Goal: Task Accomplishment & Management: Manage account settings

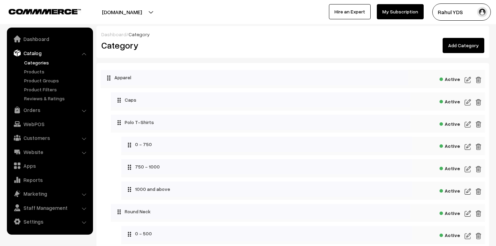
click at [464, 44] on link "Add Category" at bounding box center [464, 45] width 42 height 15
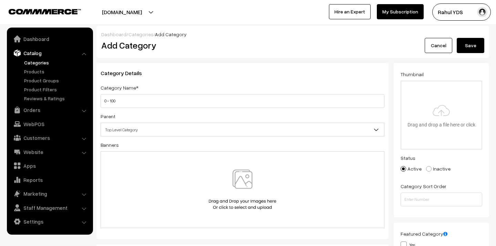
type input "0 - 100"
click at [173, 130] on span "Top Level Category" at bounding box center [242, 130] width 283 height 12
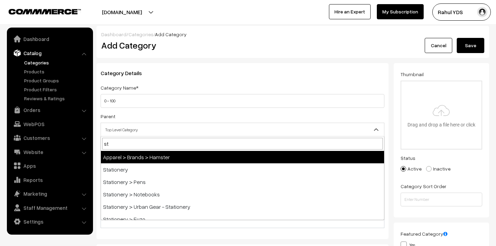
type input "sta"
select select "4"
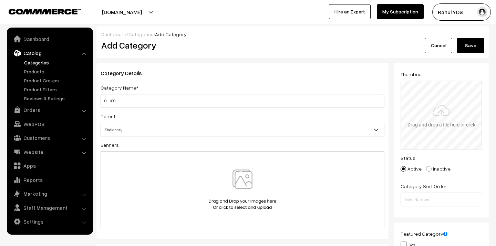
type input "C:\fakepath\Products Below 500.png"
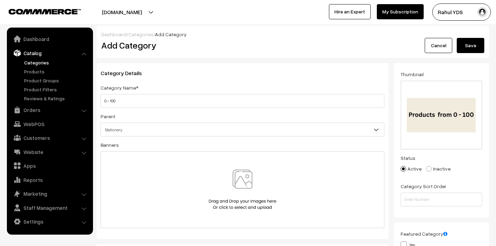
click at [471, 50] on button "Save" at bounding box center [471, 45] width 28 height 15
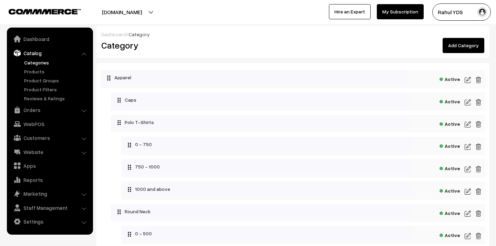
click at [462, 39] on link "Add Category" at bounding box center [464, 45] width 42 height 15
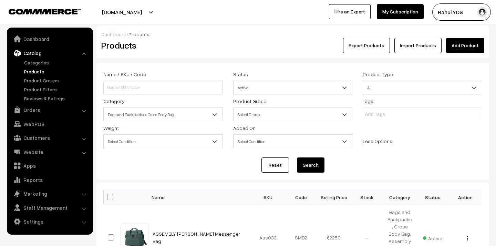
click at [177, 111] on span "Bags and Backpacks > Cross Body Bag" at bounding box center [163, 114] width 119 height 12
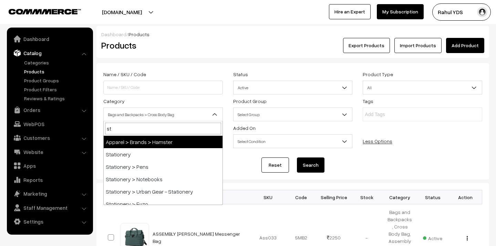
type input "sta"
select select "4"
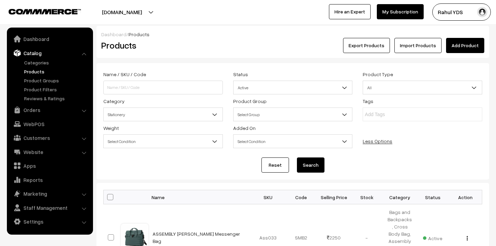
click at [310, 165] on button "Search" at bounding box center [311, 164] width 28 height 15
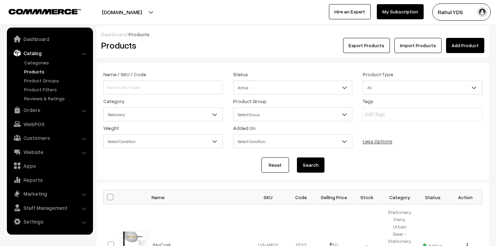
click at [313, 165] on button "Search" at bounding box center [311, 164] width 28 height 15
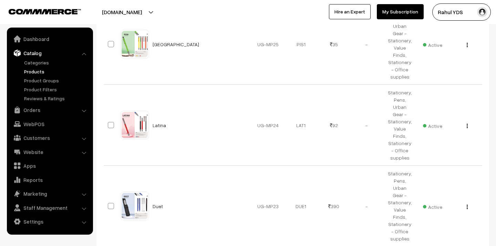
scroll to position [709, 0]
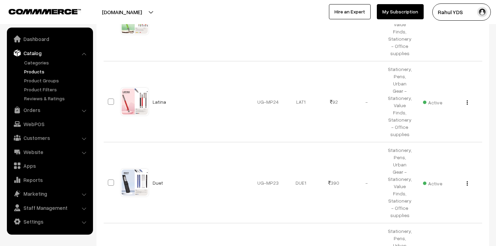
select select "100"
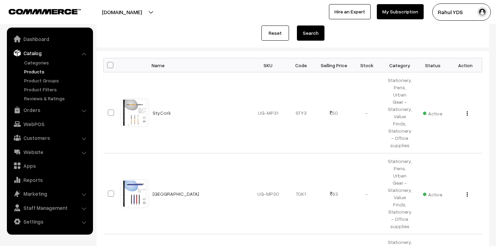
scroll to position [133, 0]
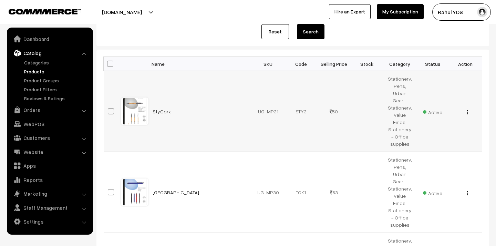
click at [111, 108] on span at bounding box center [111, 111] width 6 height 6
click at [109, 105] on input "checkbox" at bounding box center [106, 107] width 4 height 4
checkbox input "true"
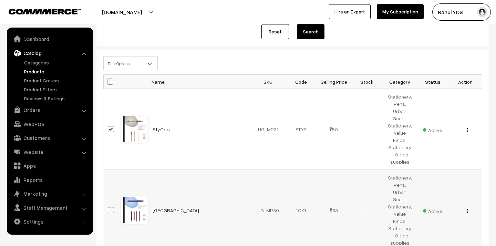
click at [111, 193] on td at bounding box center [112, 210] width 17 height 81
click at [110, 207] on span at bounding box center [111, 210] width 6 height 6
click at [109, 204] on input "checkbox" at bounding box center [106, 206] width 4 height 4
checkbox input "true"
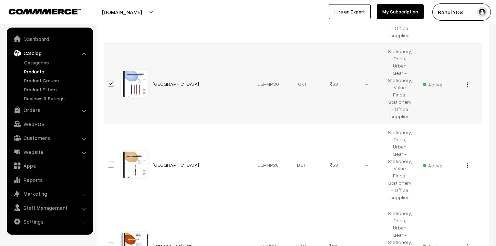
scroll to position [270, 0]
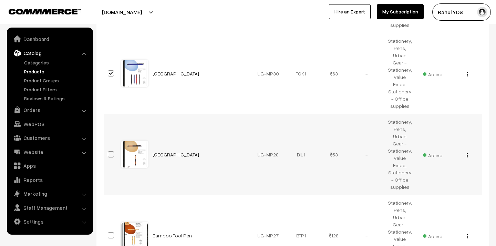
click at [110, 151] on span at bounding box center [111, 154] width 6 height 6
click at [109, 148] on input "checkbox" at bounding box center [106, 150] width 4 height 4
checkbox input "true"
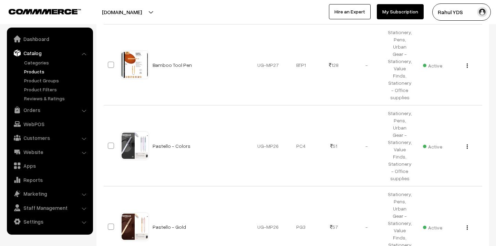
scroll to position [444, 0]
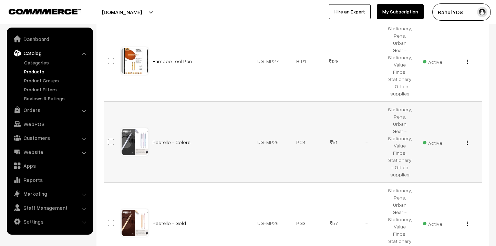
click at [110, 139] on span at bounding box center [111, 142] width 6 height 6
click at [109, 135] on input "checkbox" at bounding box center [106, 137] width 4 height 4
checkbox input "true"
click at [112, 183] on td at bounding box center [112, 223] width 17 height 81
click at [111, 220] on span at bounding box center [111, 223] width 6 height 6
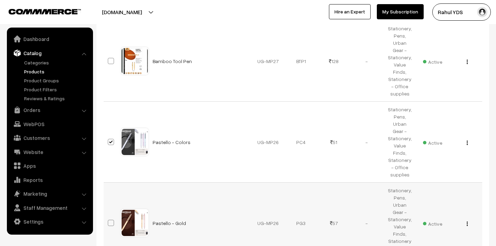
click at [109, 216] on input "checkbox" at bounding box center [106, 218] width 4 height 4
checkbox input "true"
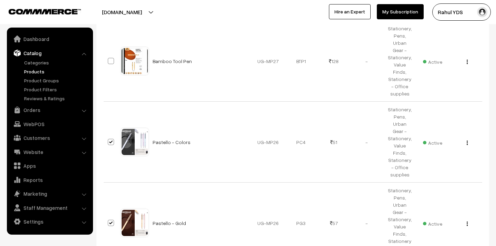
checkbox input "true"
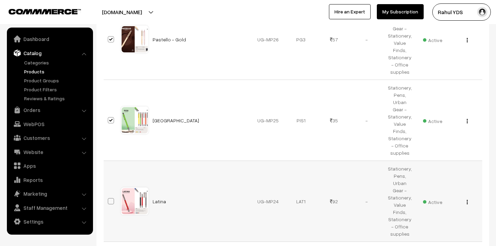
scroll to position [634, 0]
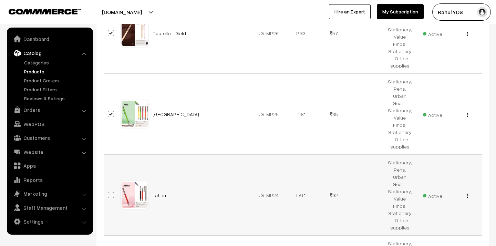
click at [111, 191] on label at bounding box center [112, 195] width 8 height 8
click at [109, 188] on input "checkbox" at bounding box center [106, 190] width 4 height 4
checkbox input "true"
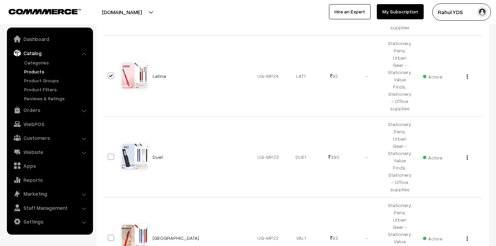
scroll to position [756, 0]
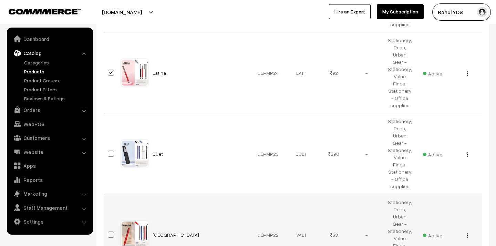
click at [110, 231] on span at bounding box center [111, 234] width 6 height 6
click at [109, 228] on input "checkbox" at bounding box center [106, 230] width 4 height 4
checkbox input "true"
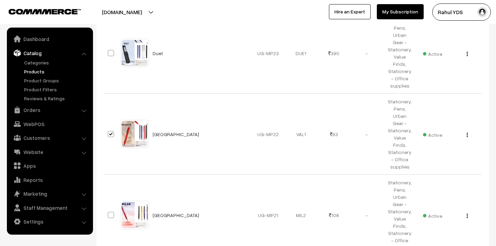
scroll to position [862, 0]
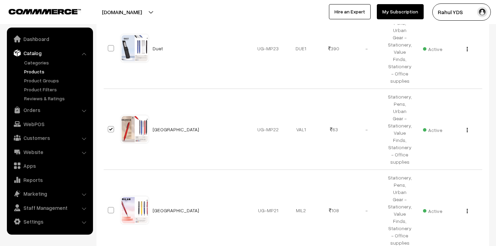
checkbox input "true"
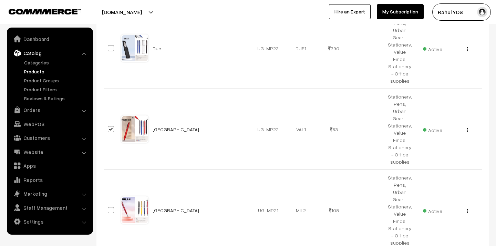
checkbox input "true"
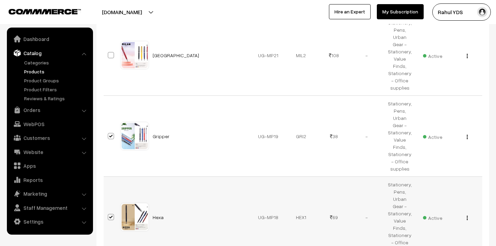
scroll to position [1018, 0]
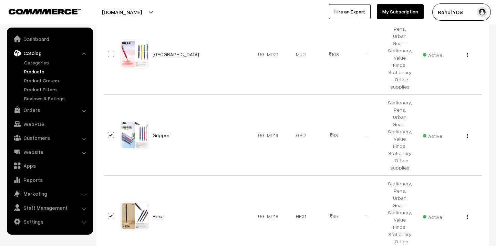
checkbox input "true"
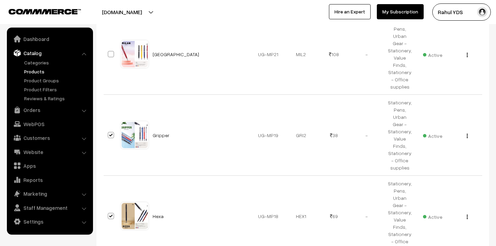
checkbox input "true"
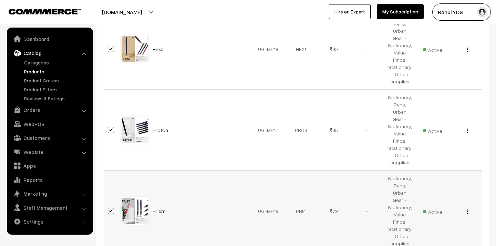
scroll to position [1191, 0]
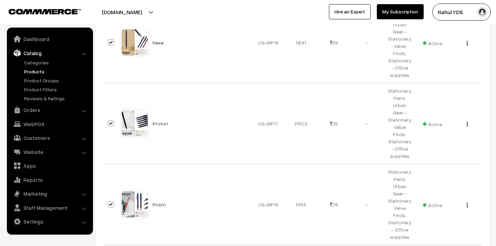
checkbox input "true"
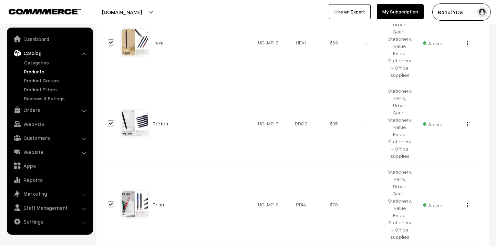
checkbox input "true"
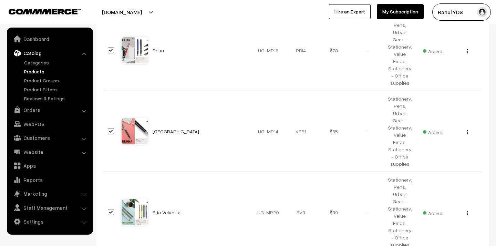
scroll to position [1345, 0]
checkbox input "true"
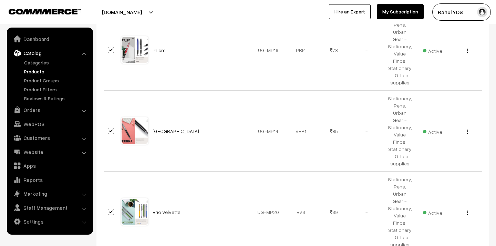
checkbox input "true"
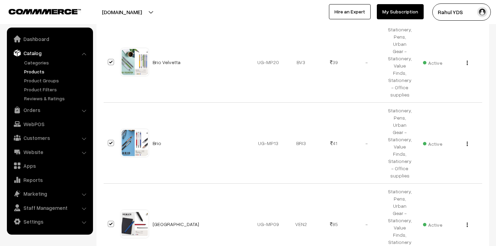
scroll to position [1506, 0]
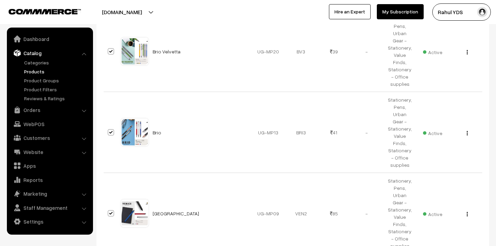
checkbox input "true"
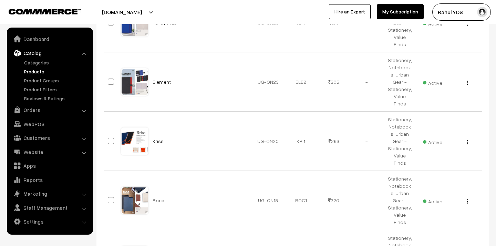
scroll to position [4363, 0]
checkbox input "true"
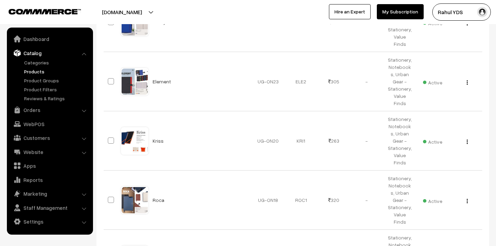
checkbox input "true"
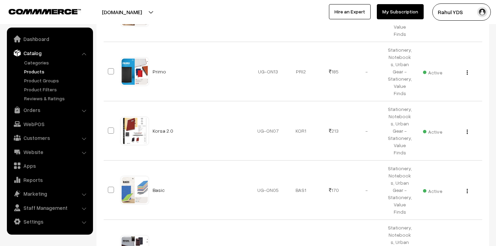
scroll to position [4552, 0]
checkbox input "true"
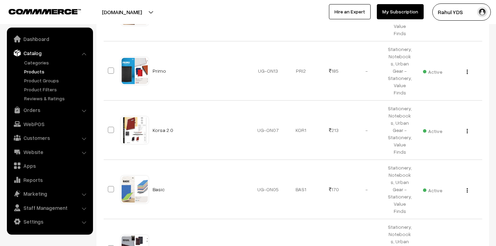
checkbox input "true"
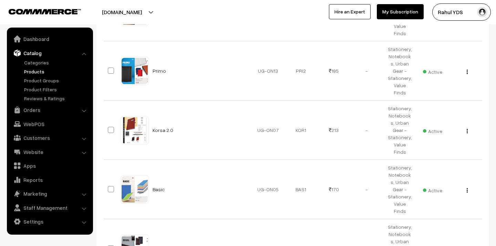
checkbox input "true"
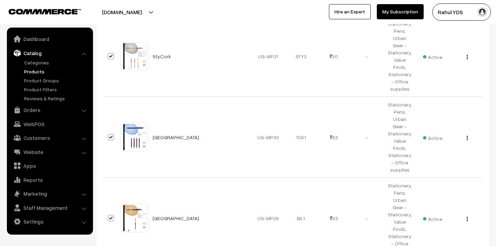
scroll to position [0, 0]
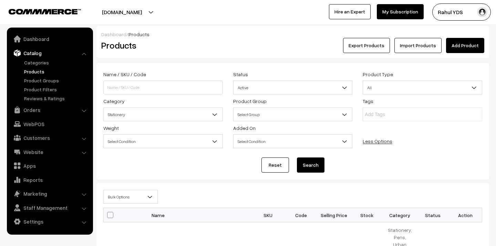
click at [126, 202] on span "Bulk Options" at bounding box center [131, 197] width 54 height 12
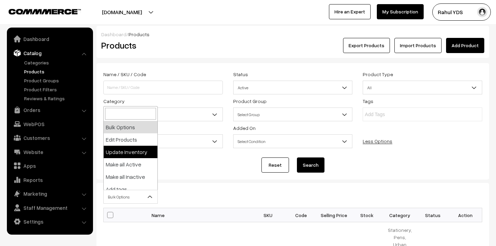
scroll to position [43, 0]
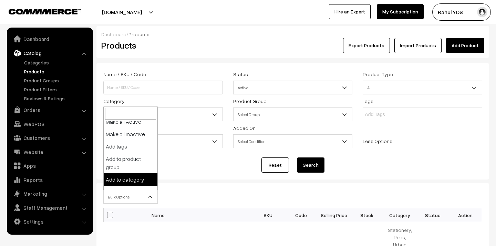
select select "category"
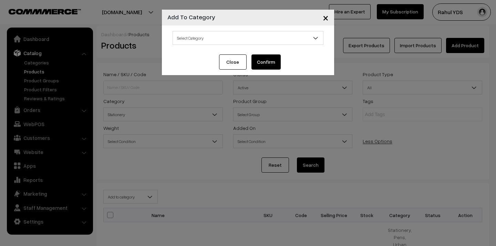
click at [223, 39] on span "Select Category" at bounding box center [248, 38] width 150 height 12
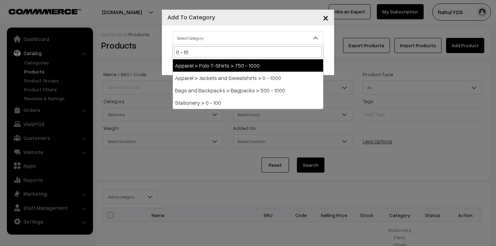
type input "0 - 100"
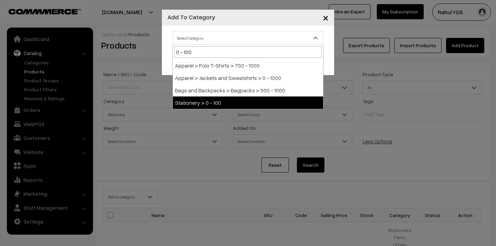
select select "147"
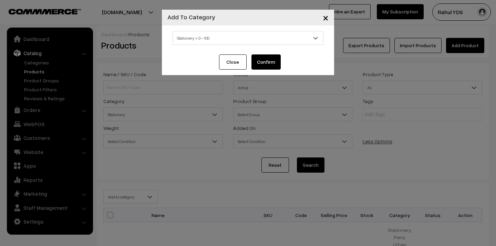
click at [263, 60] on button "Confirm" at bounding box center [265, 61] width 29 height 15
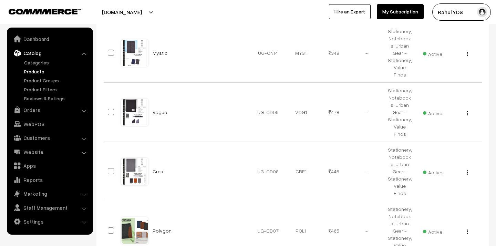
scroll to position [5261, 0]
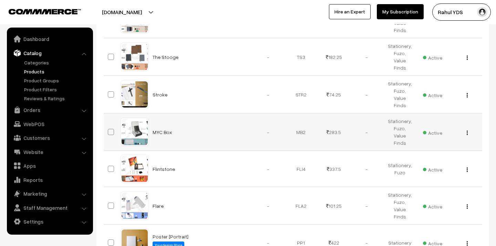
scroll to position [241, 0]
click at [111, 91] on span at bounding box center [111, 94] width 6 height 6
click at [109, 91] on input "checkbox" at bounding box center [106, 89] width 4 height 4
checkbox input "true"
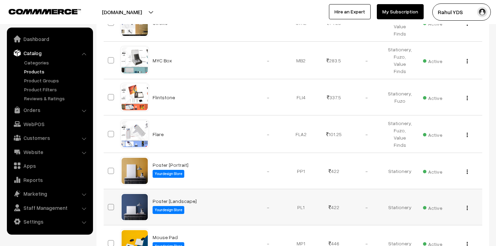
scroll to position [329, 0]
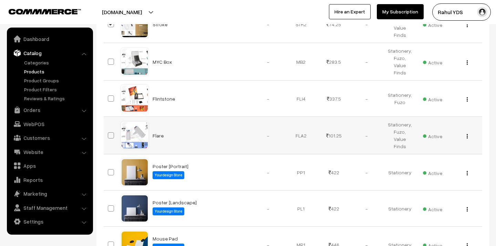
click at [110, 132] on span at bounding box center [111, 135] width 6 height 6
click at [109, 130] on input "checkbox" at bounding box center [106, 131] width 4 height 4
checkbox input "true"
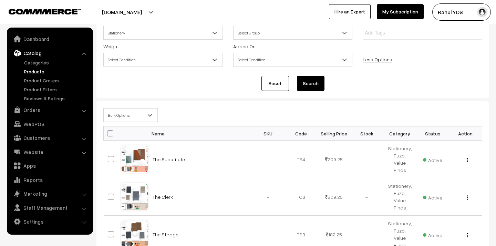
scroll to position [0, 0]
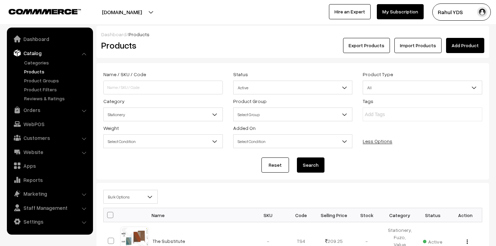
click at [141, 203] on span "Bulk Options" at bounding box center [130, 197] width 54 height 14
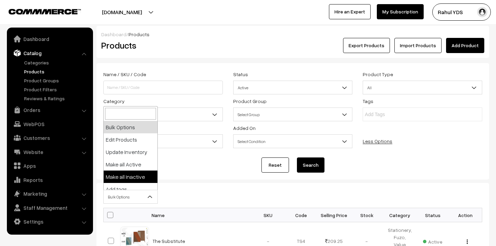
scroll to position [43, 0]
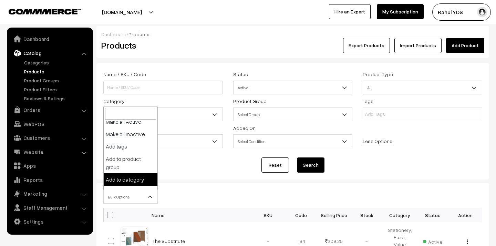
select select "category"
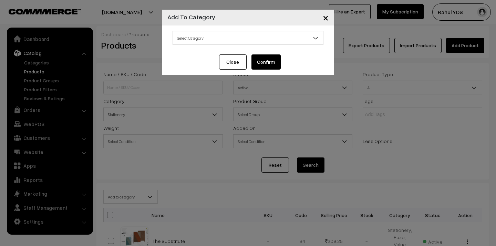
click at [237, 33] on span "Select Category" at bounding box center [248, 38] width 150 height 12
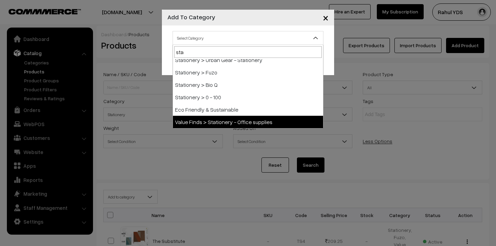
scroll to position [0, 0]
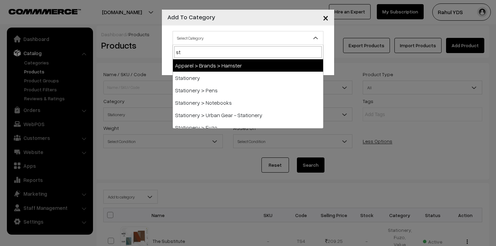
type input "s"
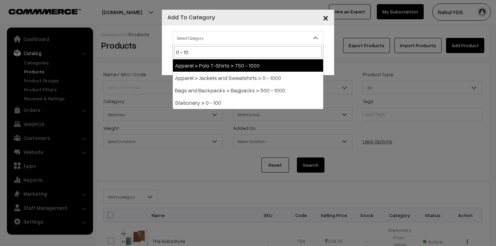
type input "0 - 100"
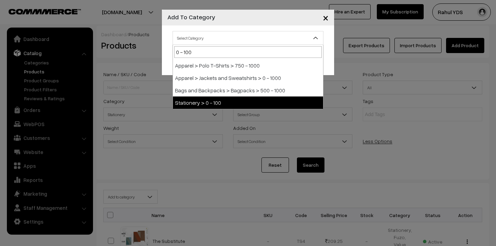
select select "147"
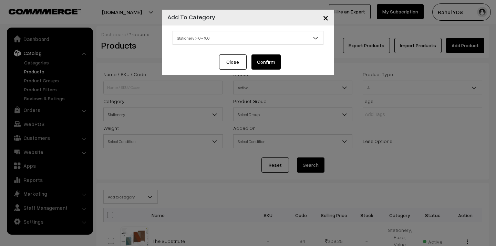
click at [260, 60] on button "Confirm" at bounding box center [265, 61] width 29 height 15
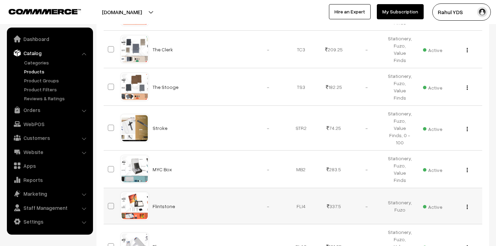
scroll to position [210, 0]
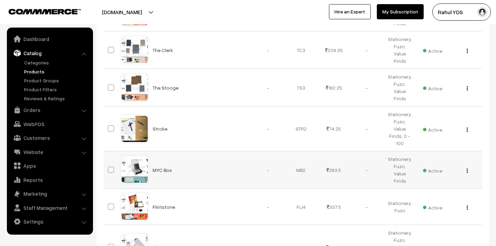
click at [110, 167] on span at bounding box center [111, 170] width 6 height 6
click at [109, 163] on input "checkbox" at bounding box center [106, 165] width 4 height 4
checkbox input "true"
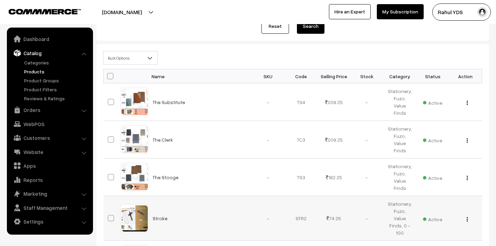
scroll to position [133, 0]
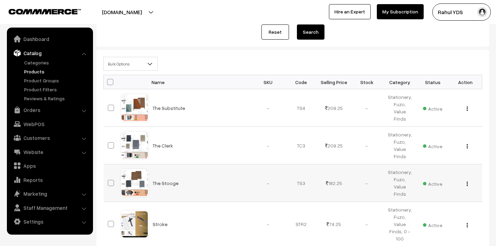
click at [111, 180] on span at bounding box center [111, 183] width 6 height 6
click at [109, 177] on input "checkbox" at bounding box center [106, 178] width 4 height 4
checkbox input "true"
click at [111, 143] on span at bounding box center [111, 145] width 6 height 6
click at [109, 143] on input "checkbox" at bounding box center [106, 141] width 4 height 4
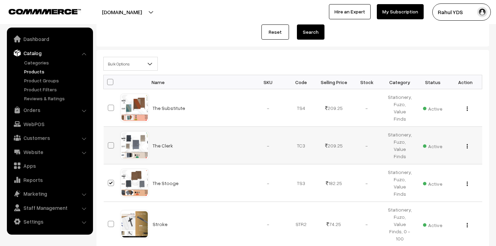
checkbox input "true"
click at [112, 109] on span at bounding box center [111, 108] width 6 height 6
click at [109, 106] on input "checkbox" at bounding box center [106, 103] width 4 height 4
checkbox input "true"
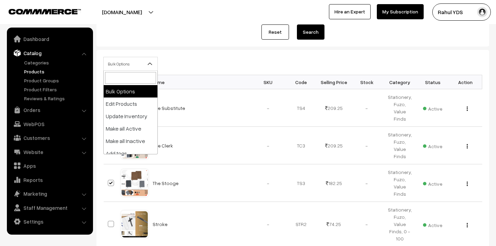
click at [147, 64] on b at bounding box center [149, 63] width 7 height 7
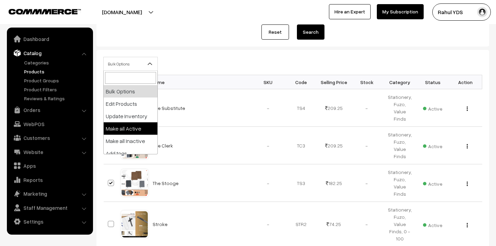
scroll to position [43, 0]
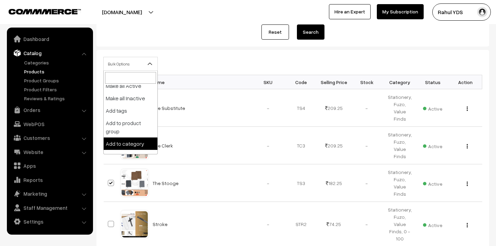
select select "category"
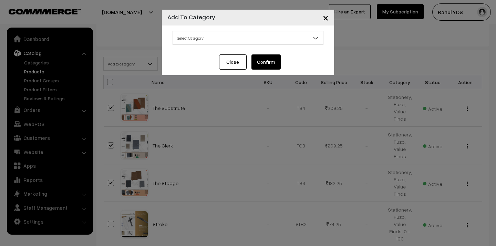
click at [220, 38] on span "Select Category" at bounding box center [248, 38] width 150 height 12
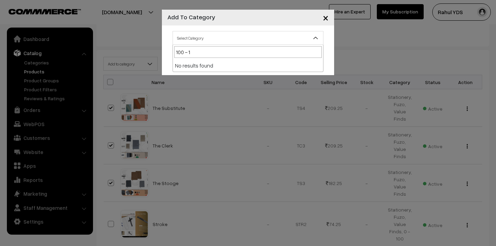
type input "100 -"
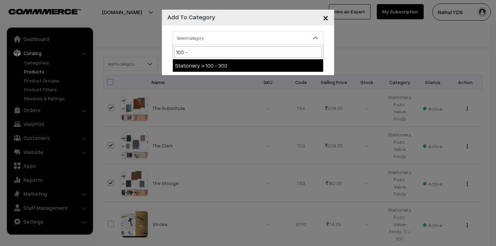
select select "148"
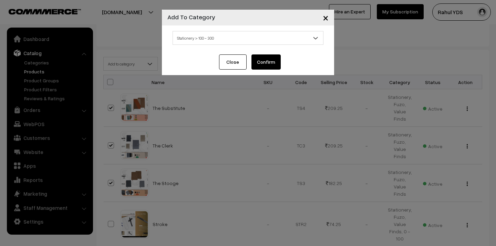
click at [258, 63] on button "Confirm" at bounding box center [265, 61] width 29 height 15
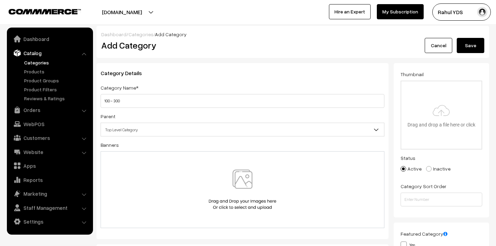
type input "100 - 300"
type input "C:\fakepath\Products Below 300.png"
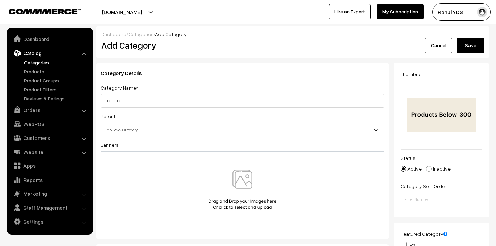
click at [264, 125] on span "Top Level Category" at bounding box center [242, 130] width 283 height 12
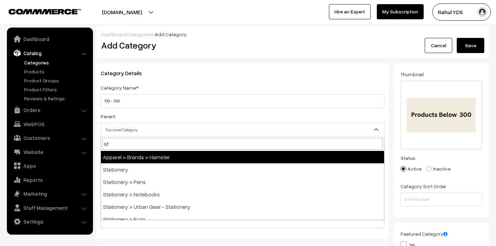
type input "sta"
select select "4"
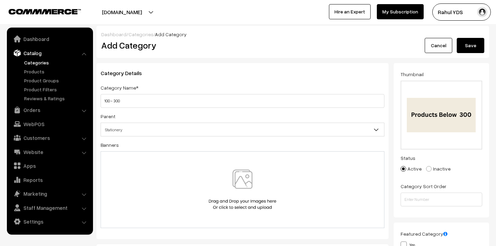
click at [462, 44] on button "Save" at bounding box center [471, 45] width 28 height 15
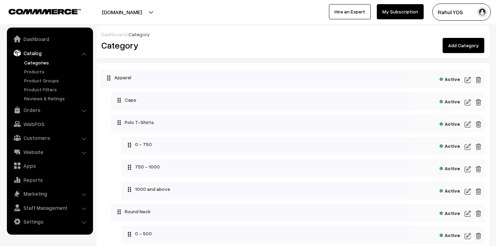
click at [460, 44] on link "Add Category" at bounding box center [464, 45] width 42 height 15
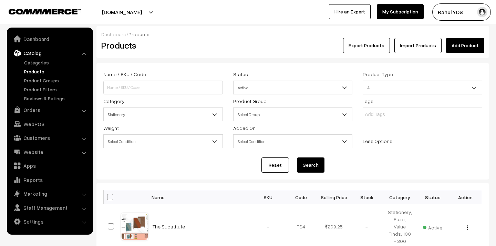
scroll to position [451, 0]
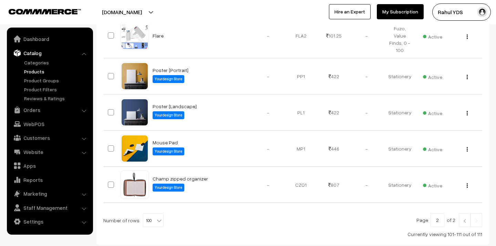
click at [461, 213] on link at bounding box center [465, 220] width 12 height 14
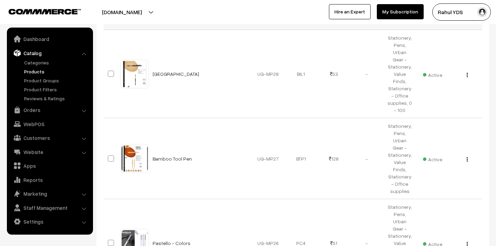
scroll to position [355, 0]
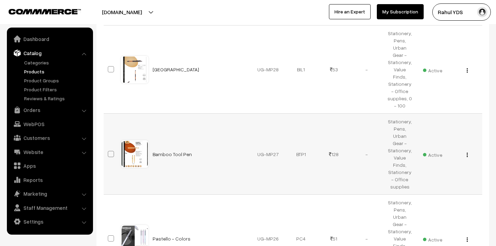
click at [111, 151] on span at bounding box center [111, 154] width 6 height 6
click at [109, 147] on input "checkbox" at bounding box center [106, 149] width 4 height 4
checkbox input "true"
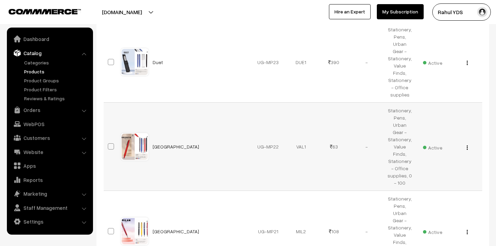
scroll to position [903, 0]
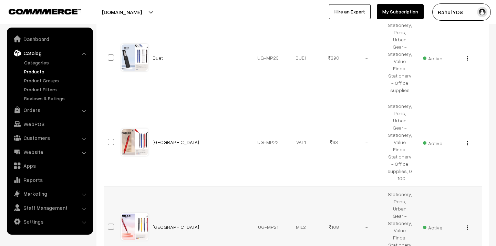
click at [109, 223] on span at bounding box center [111, 226] width 6 height 6
click at [109, 220] on input "checkbox" at bounding box center [106, 222] width 4 height 4
checkbox input "true"
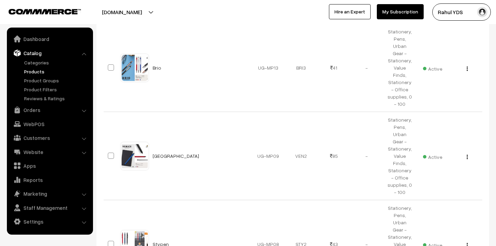
scroll to position [1683, 0]
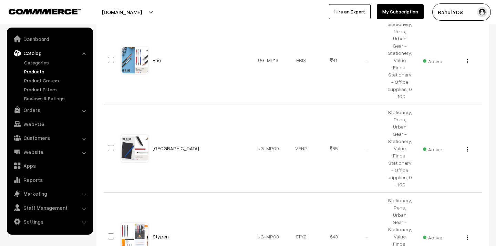
checkbox input "true"
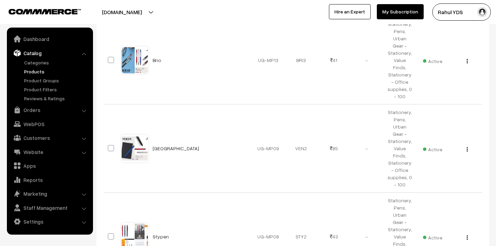
checkbox input "true"
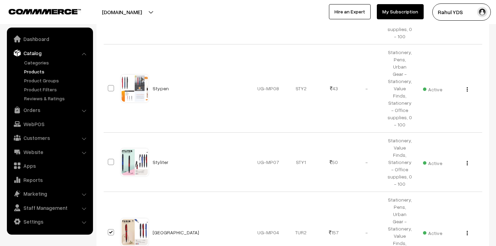
scroll to position [1869, 0]
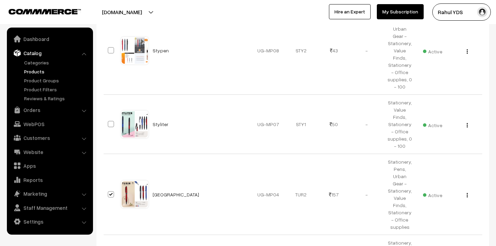
checkbox input "true"
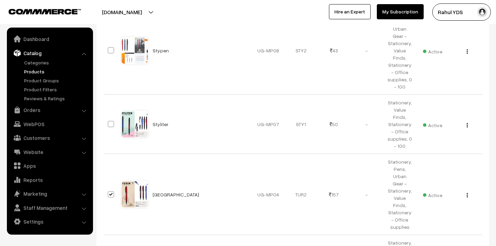
checkbox input "true"
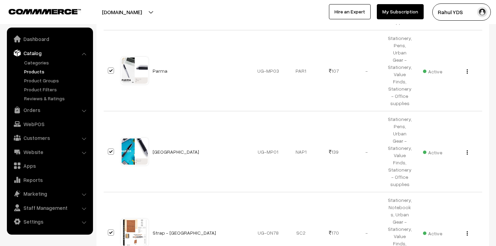
scroll to position [2077, 0]
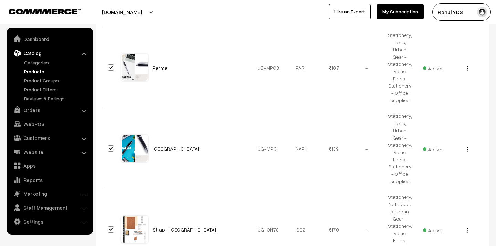
checkbox input "true"
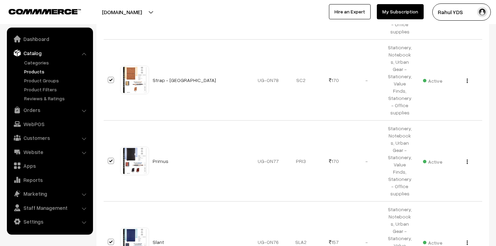
scroll to position [2260, 0]
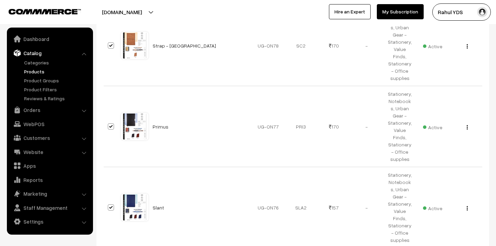
checkbox input "true"
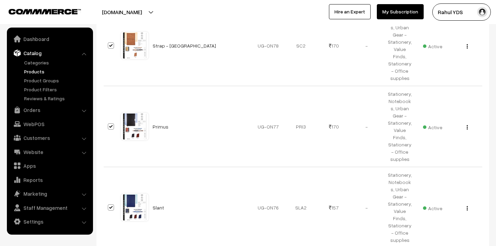
checkbox input "true"
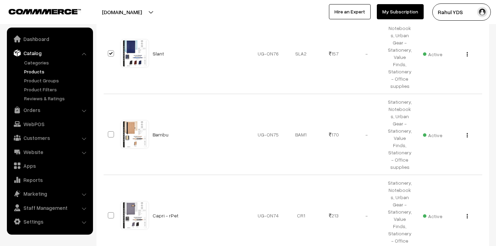
scroll to position [2429, 0]
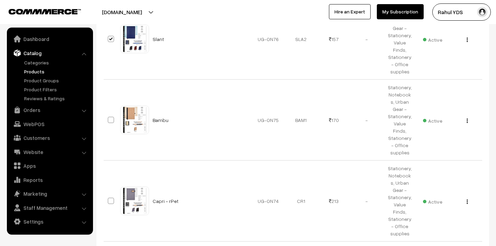
checkbox input "true"
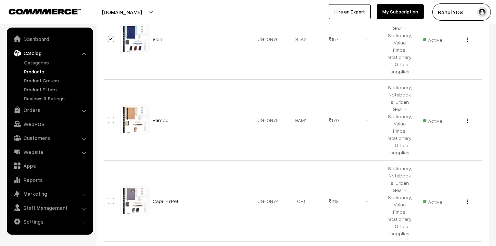
checkbox input "true"
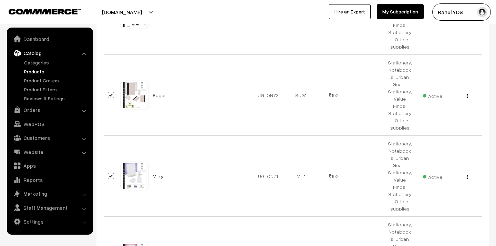
scroll to position [2623, 0]
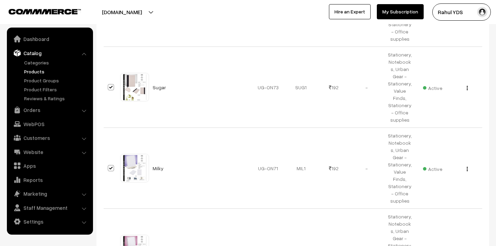
checkbox input "true"
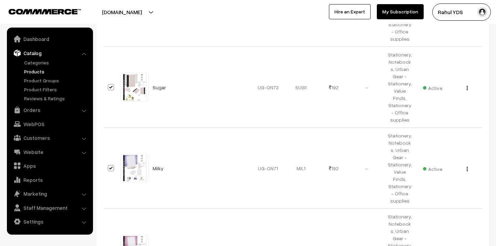
checkbox input "true"
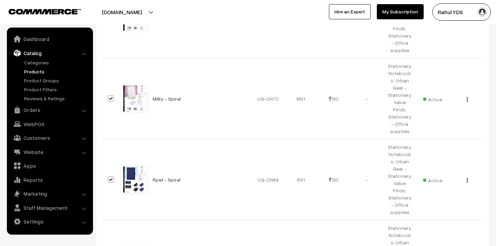
scroll to position [2780, 0]
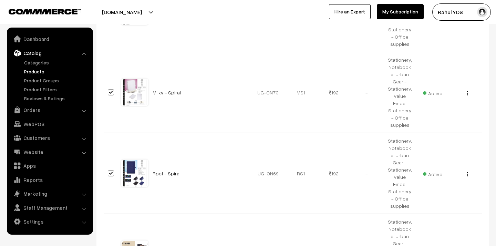
checkbox input "true"
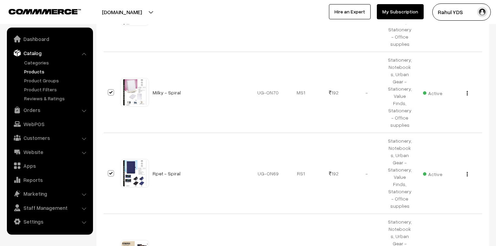
checkbox input "true"
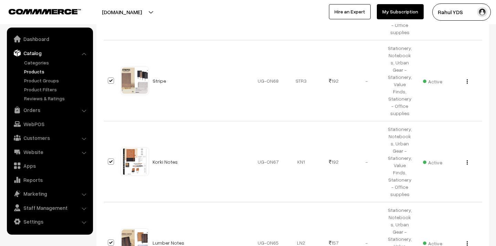
scroll to position [2963, 0]
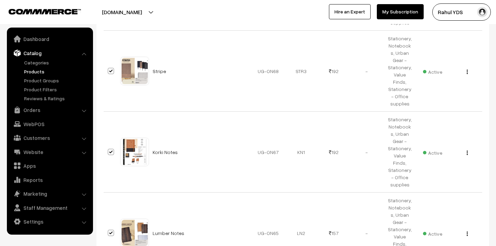
checkbox input "true"
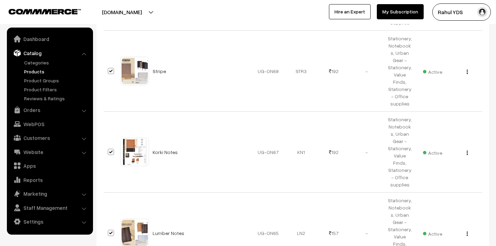
checkbox input "true"
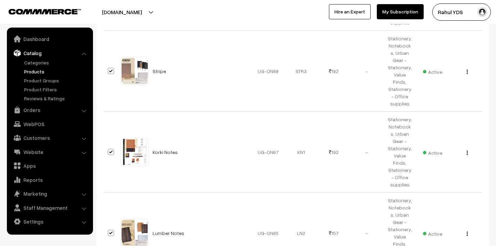
checkbox input "true"
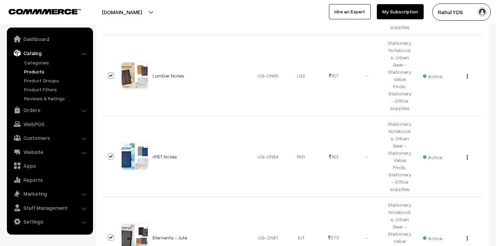
scroll to position [3122, 0]
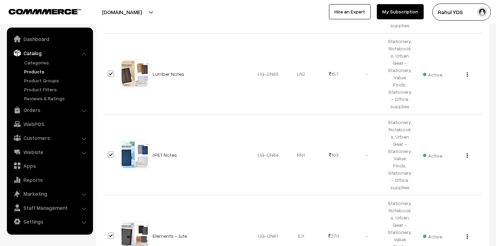
checkbox input "true"
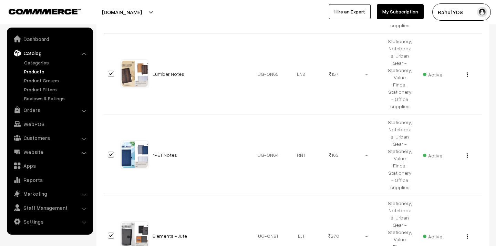
checkbox input "true"
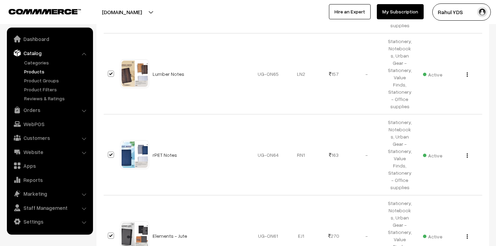
checkbox input "true"
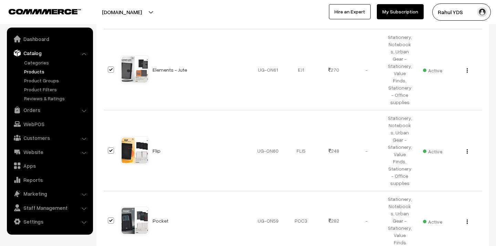
scroll to position [3290, 0]
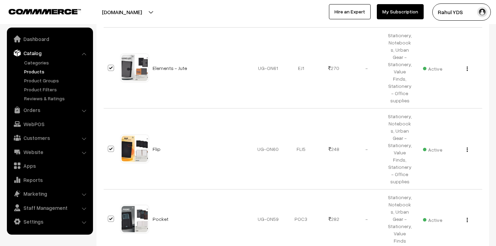
checkbox input "true"
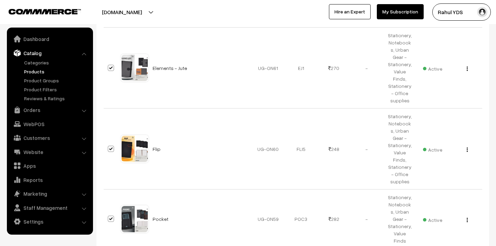
checkbox input "true"
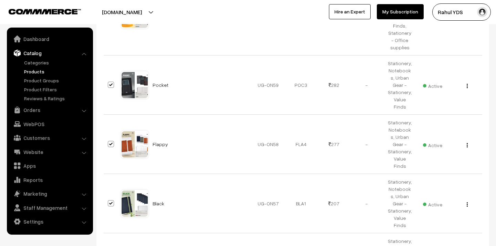
scroll to position [3429, 0]
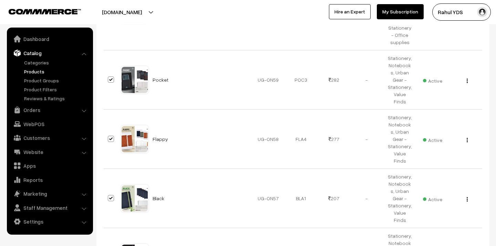
checkbox input "true"
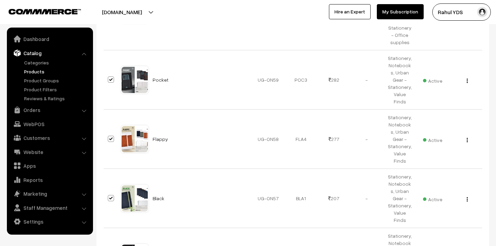
checkbox input "true"
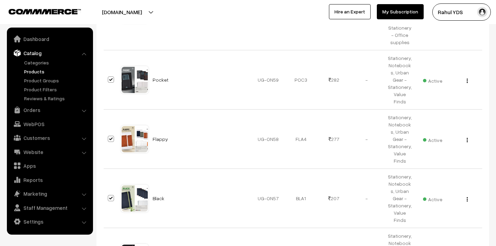
checkbox input "true"
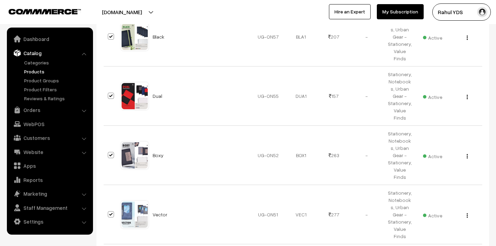
scroll to position [3599, 0]
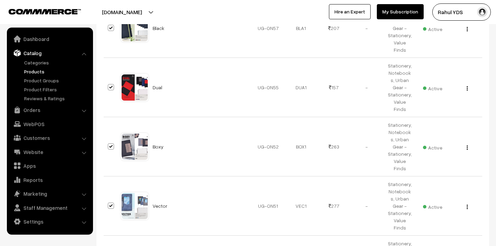
checkbox input "true"
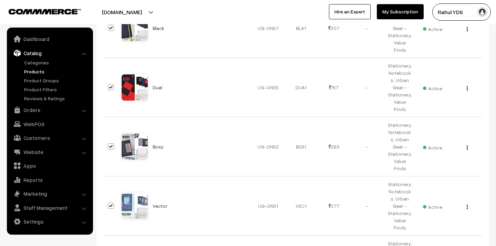
checkbox input "true"
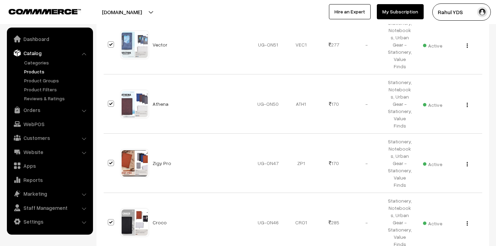
scroll to position [3761, 0]
checkbox input "true"
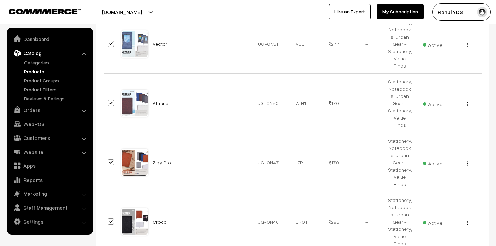
checkbox input "true"
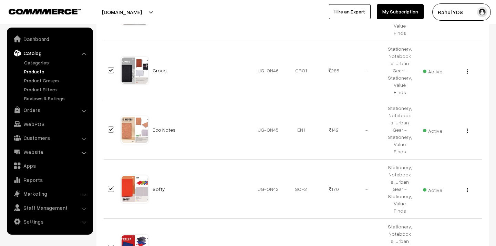
scroll to position [3914, 0]
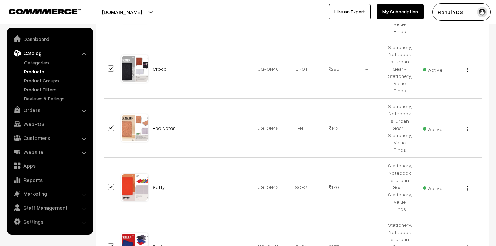
checkbox input "true"
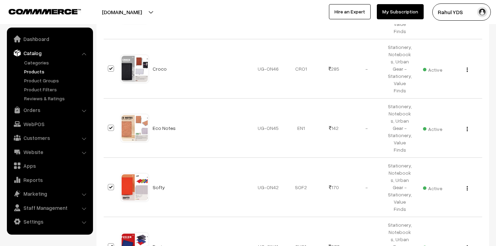
checkbox input "true"
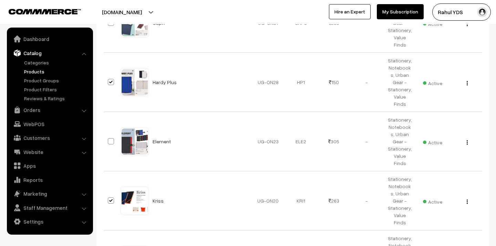
scroll to position [4434, 0]
checkbox input "true"
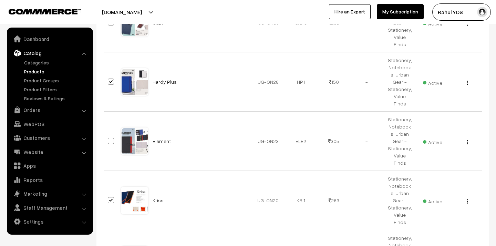
checkbox input "true"
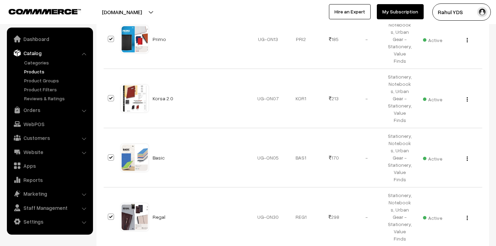
scroll to position [4717, 0]
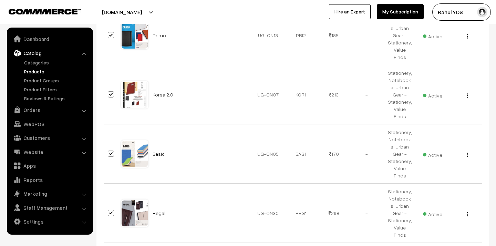
checkbox input "true"
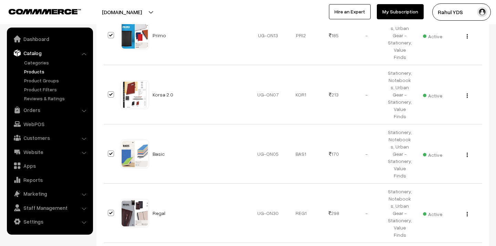
checkbox input "true"
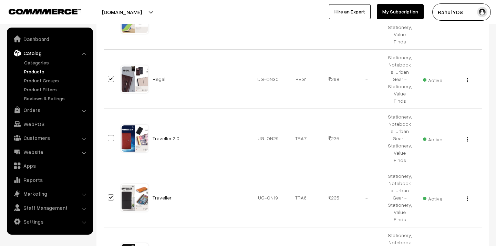
scroll to position [4853, 0]
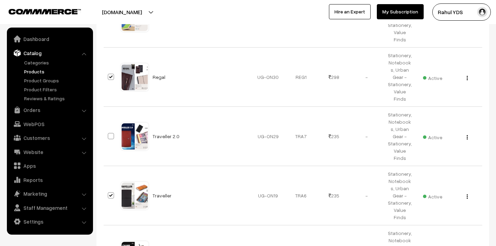
checkbox input "true"
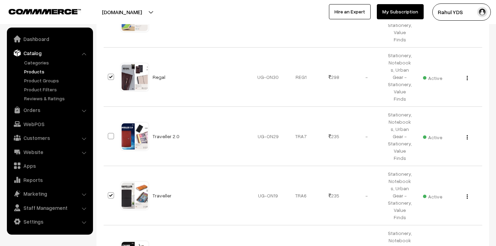
checkbox input "true"
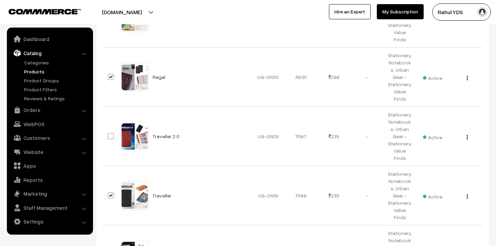
checkbox input "true"
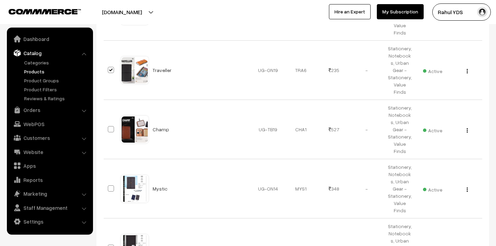
scroll to position [4988, 0]
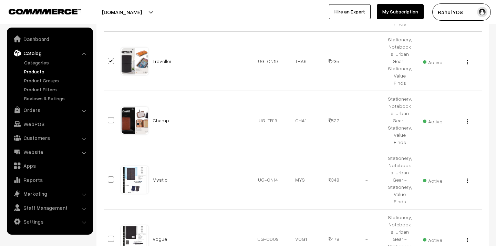
checkbox input "true"
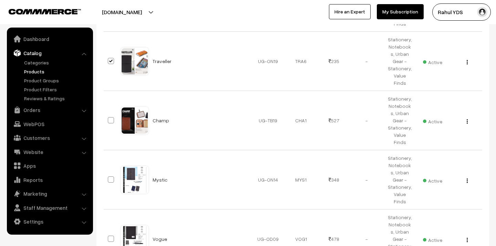
checkbox input "true"
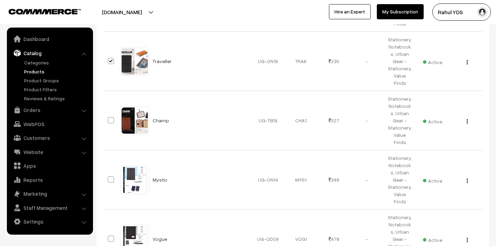
checkbox input "true"
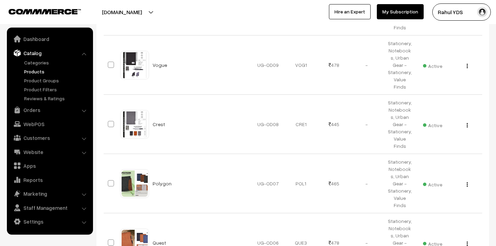
scroll to position [5164, 0]
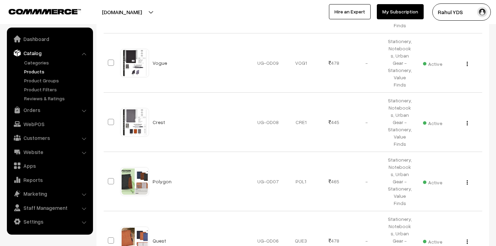
checkbox input "true"
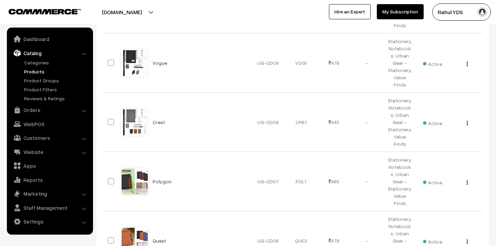
checkbox input "true"
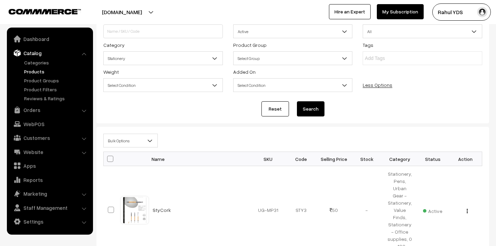
scroll to position [0, 0]
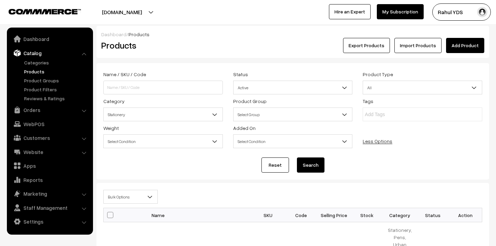
click at [128, 199] on span "Bulk Options" at bounding box center [131, 197] width 54 height 12
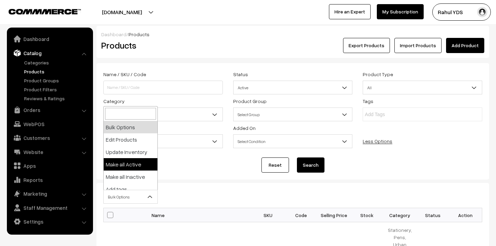
scroll to position [43, 0]
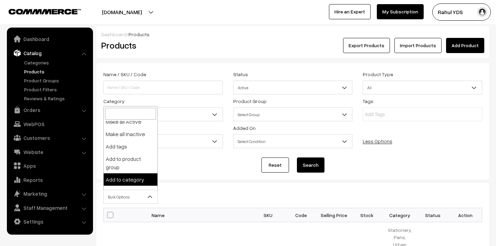
select select "category"
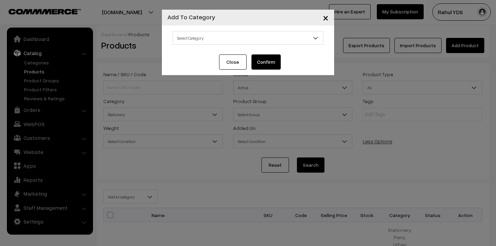
click at [246, 42] on span "Select Category" at bounding box center [248, 38] width 150 height 12
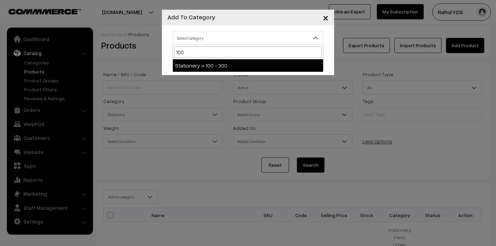
type input "100 -"
select select "148"
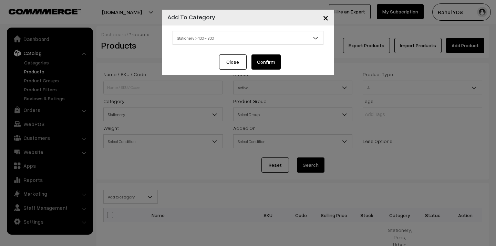
click at [262, 65] on button "Confirm" at bounding box center [265, 61] width 29 height 15
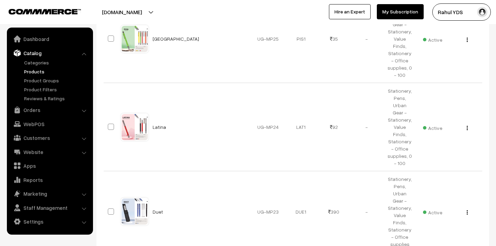
scroll to position [741, 0]
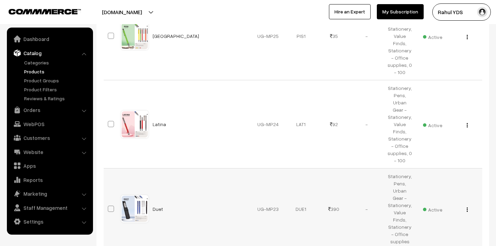
click at [111, 206] on span at bounding box center [111, 209] width 6 height 6
click at [109, 202] on input "checkbox" at bounding box center [106, 204] width 4 height 4
checkbox input "true"
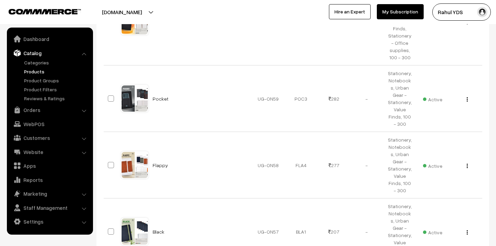
scroll to position [3546, 0]
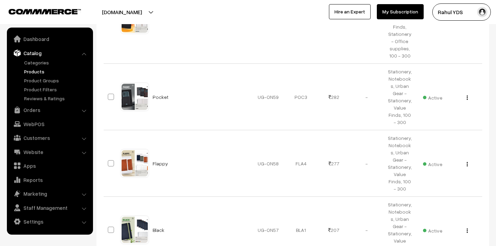
checkbox input "true"
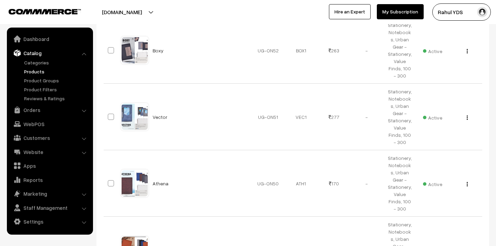
scroll to position [3861, 0]
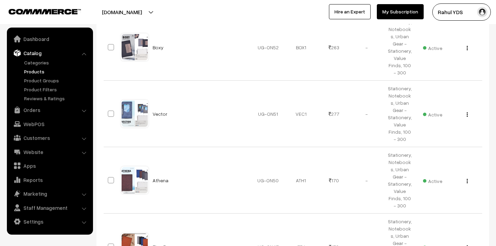
checkbox input "true"
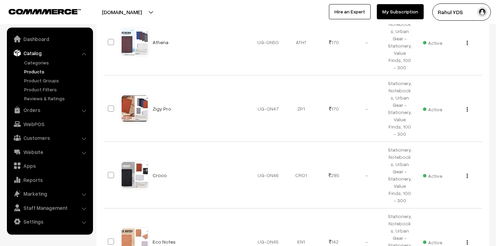
scroll to position [4007, 0]
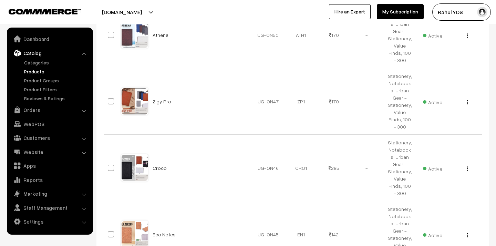
checkbox input "true"
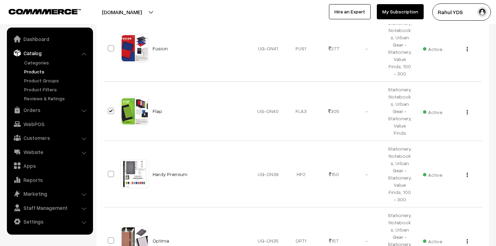
scroll to position [4330, 0]
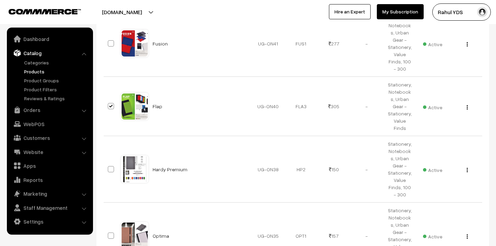
checkbox input "true"
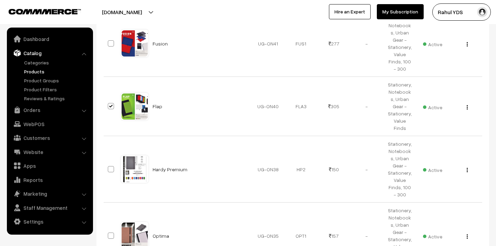
checkbox input "true"
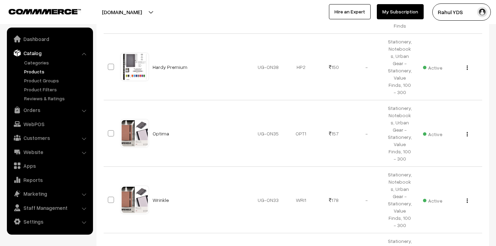
scroll to position [4442, 0]
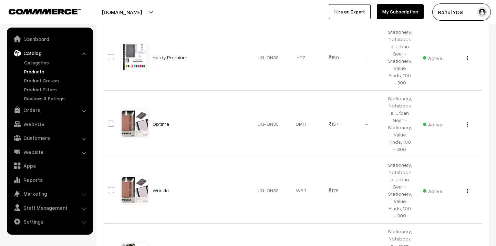
checkbox input "true"
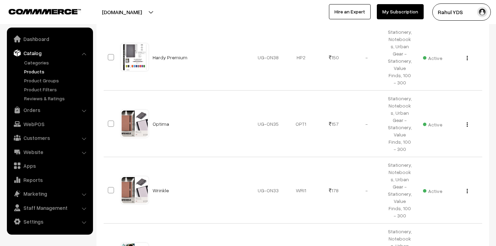
checkbox input "true"
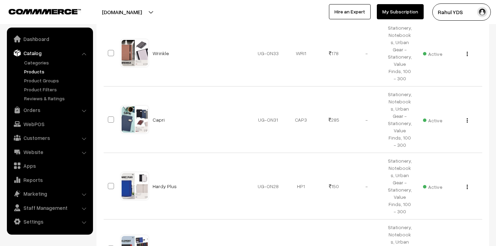
scroll to position [4583, 0]
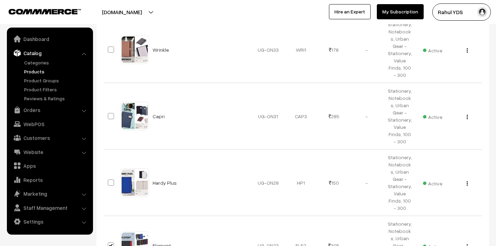
checkbox input "true"
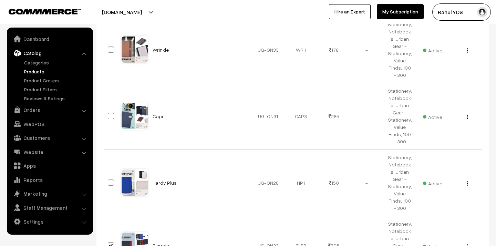
checkbox input "true"
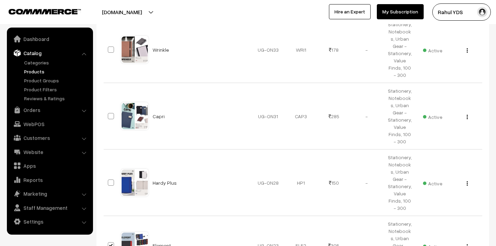
checkbox input "true"
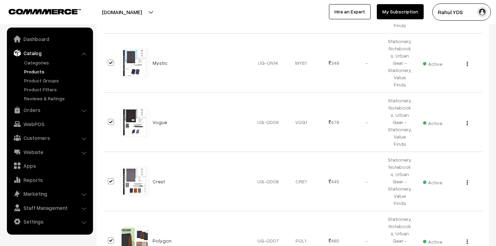
scroll to position [5401, 0]
checkbox input "true"
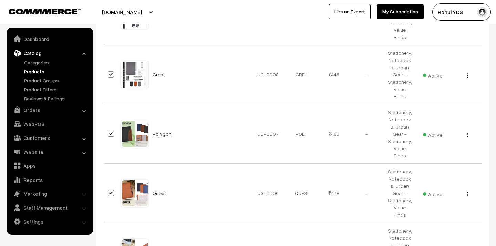
scroll to position [5511, 0]
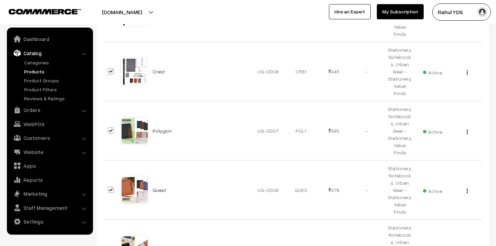
checkbox input "true"
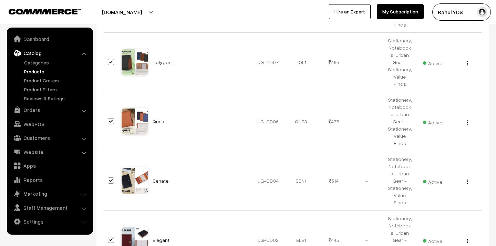
scroll to position [5582, 0]
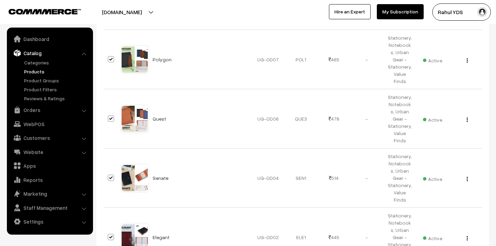
checkbox input "true"
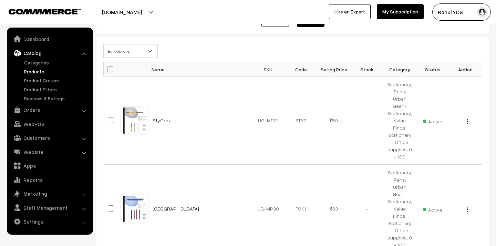
scroll to position [0, 0]
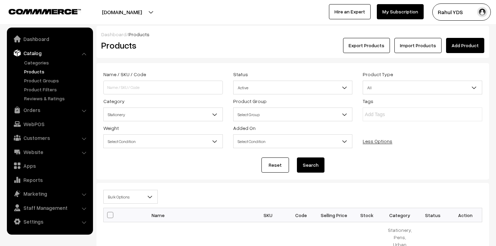
click at [132, 197] on span "Bulk Options" at bounding box center [131, 197] width 54 height 12
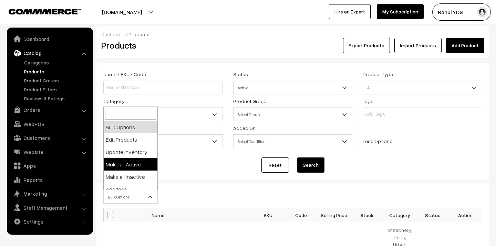
scroll to position [43, 0]
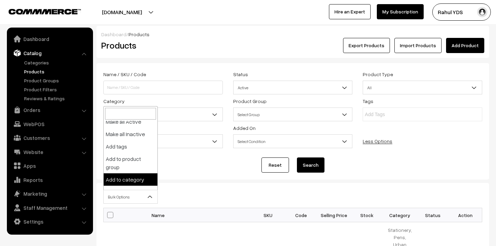
select select "category"
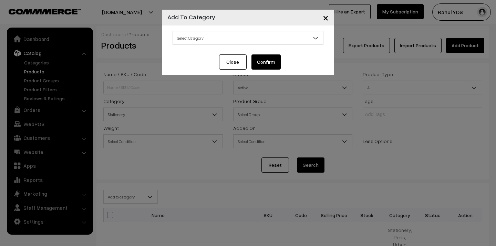
click at [228, 38] on span "Select Category" at bounding box center [248, 38] width 150 height 12
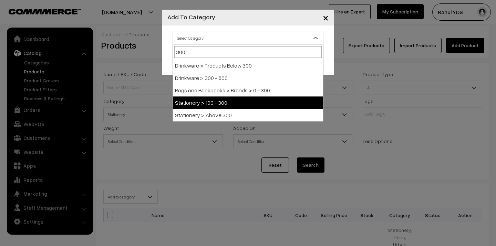
type input "300"
select select "148"
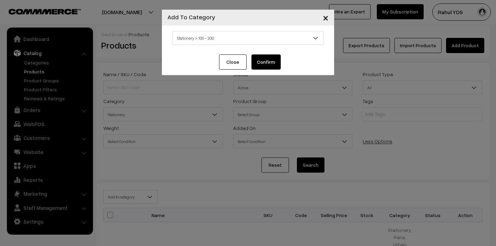
click at [229, 42] on span "Stationery > 100 - 300" at bounding box center [248, 38] width 150 height 12
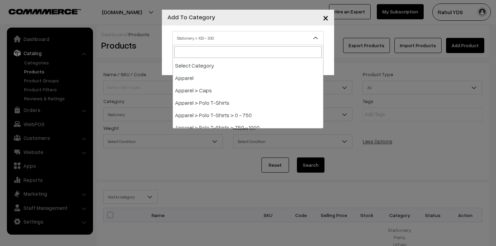
scroll to position [1376, 0]
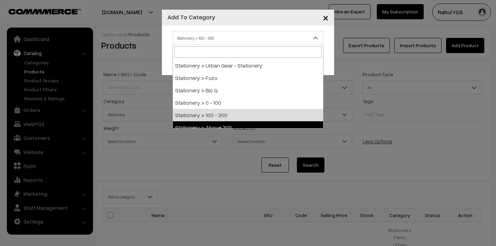
select select "149"
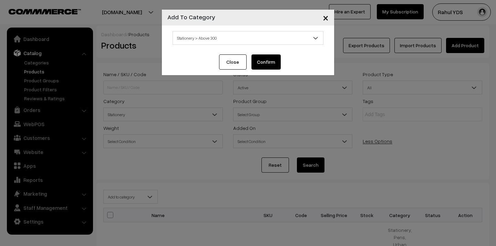
click at [266, 60] on button "Confirm" at bounding box center [265, 61] width 29 height 15
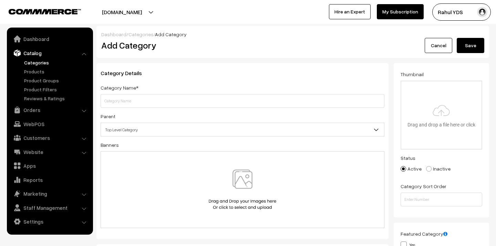
click at [269, 98] on input "text" at bounding box center [243, 101] width 284 height 14
type input "Above 300"
click at [293, 134] on span "Top Level Category" at bounding box center [242, 130] width 283 height 12
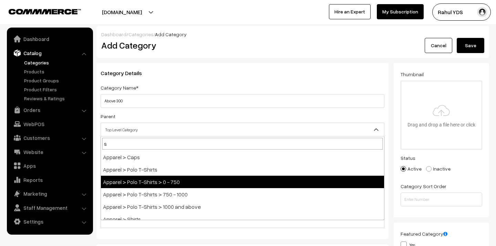
type input "st"
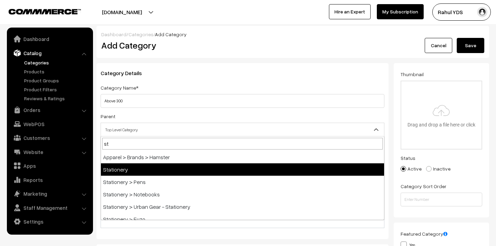
select select "4"
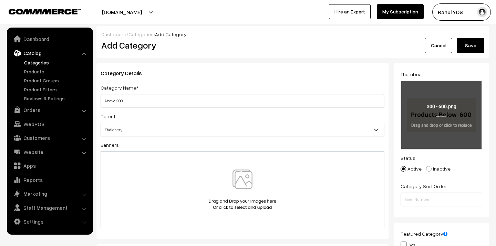
type input "C:\fakepath\above 300.png"
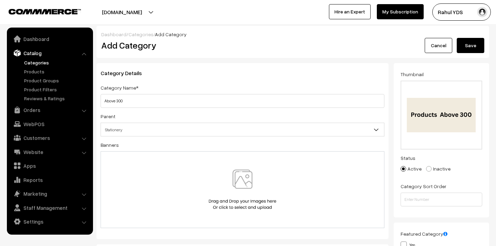
click at [222, 47] on h2 "Add Category" at bounding box center [243, 45] width 285 height 11
click at [470, 41] on button "Save" at bounding box center [471, 45] width 28 height 15
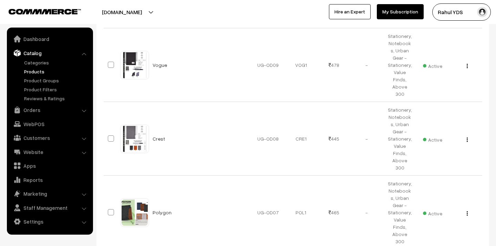
scroll to position [5658, 0]
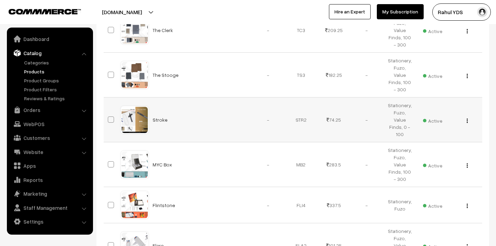
scroll to position [247, 0]
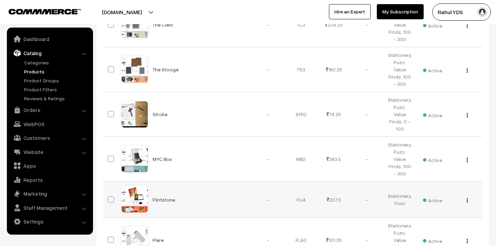
click at [111, 196] on span at bounding box center [111, 199] width 6 height 6
click at [109, 193] on input "checkbox" at bounding box center [106, 195] width 4 height 4
checkbox input "true"
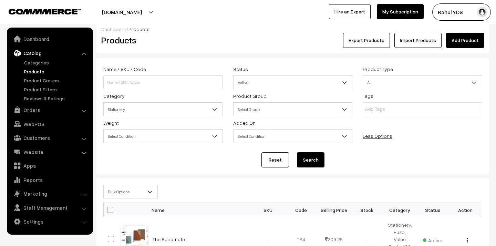
scroll to position [0, 0]
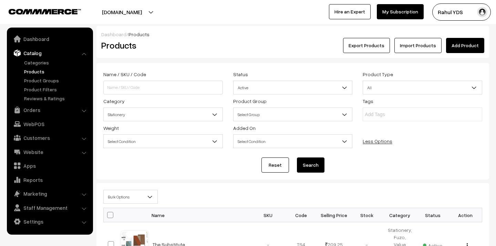
click at [136, 202] on span "Bulk Options" at bounding box center [131, 197] width 54 height 12
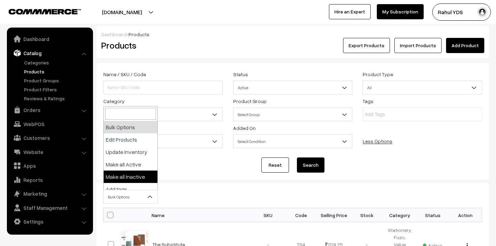
scroll to position [43, 0]
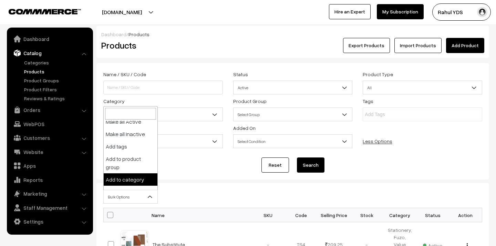
select select "category"
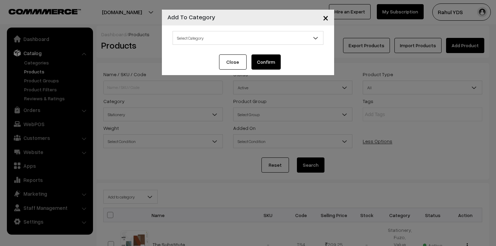
click at [269, 36] on span "Select Category" at bounding box center [248, 38] width 150 height 12
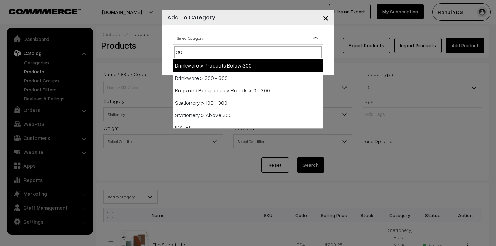
type input "300"
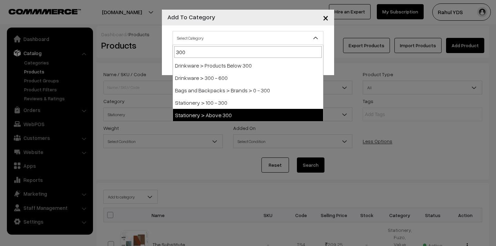
select select "149"
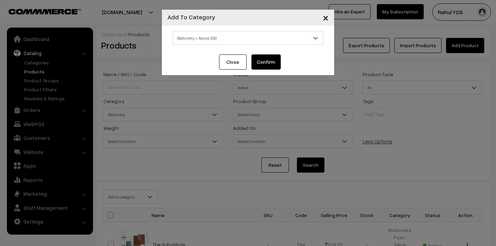
click at [268, 56] on button "Confirm" at bounding box center [265, 61] width 29 height 15
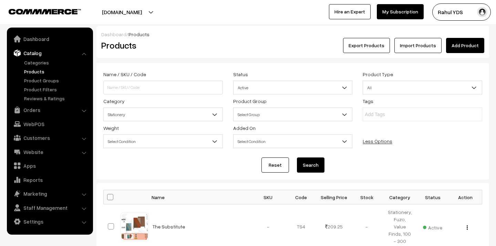
click at [198, 115] on span "Stationery" at bounding box center [163, 114] width 119 height 12
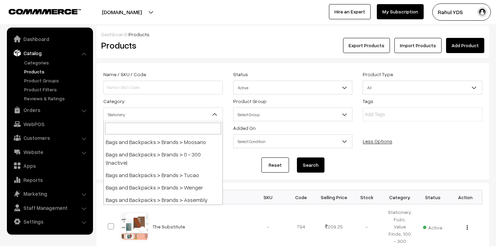
scroll to position [1459, 0]
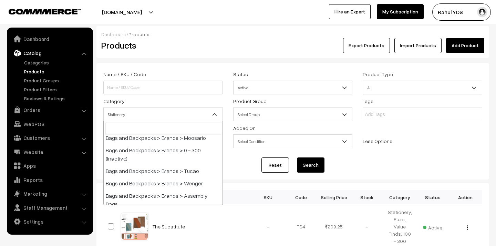
select select "111"
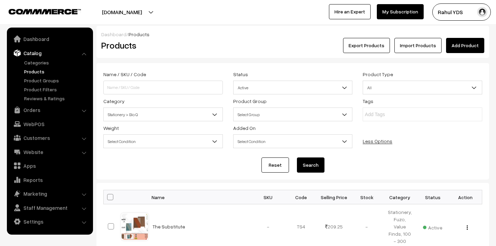
click at [306, 166] on button "Search" at bounding box center [311, 164] width 28 height 15
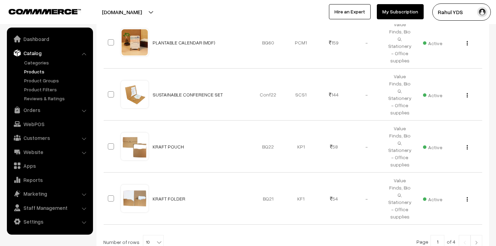
scroll to position [484, 0]
click at [148, 235] on span "10" at bounding box center [153, 242] width 20 height 14
select select "50"
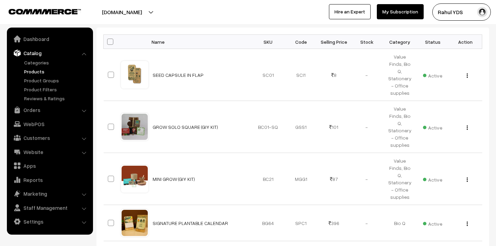
scroll to position [156, 0]
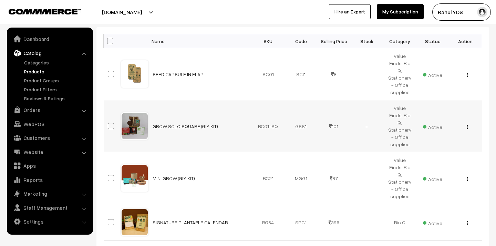
click at [112, 123] on span at bounding box center [111, 126] width 6 height 6
click at [109, 119] on input "checkbox" at bounding box center [106, 121] width 4 height 4
checkbox input "true"
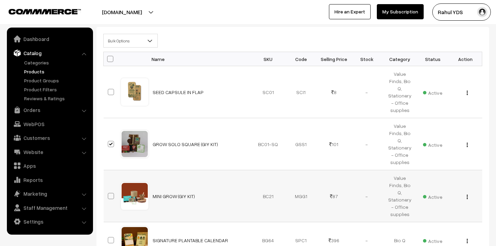
click at [112, 193] on span at bounding box center [111, 196] width 6 height 6
click at [109, 189] on input "checkbox" at bounding box center [106, 191] width 4 height 4
checkbox input "true"
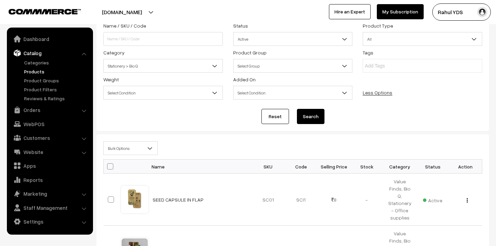
scroll to position [48, 0]
click at [129, 144] on span "Bulk Options" at bounding box center [131, 149] width 54 height 12
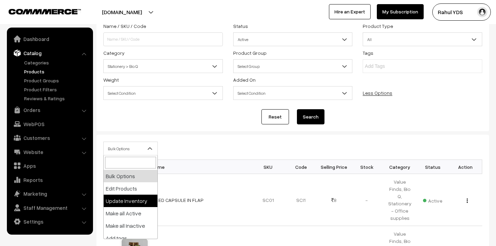
scroll to position [43, 0]
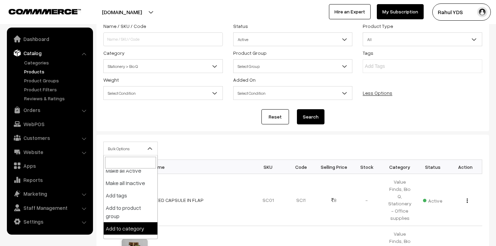
select select "category"
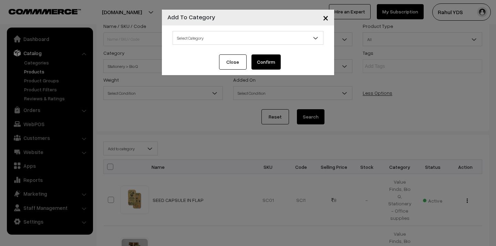
click at [256, 38] on span "Select Category" at bounding box center [248, 38] width 150 height 12
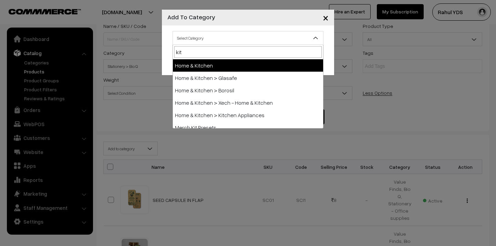
type input "kits"
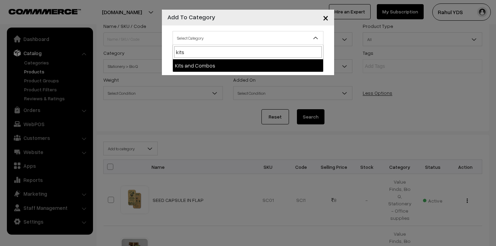
select select "28"
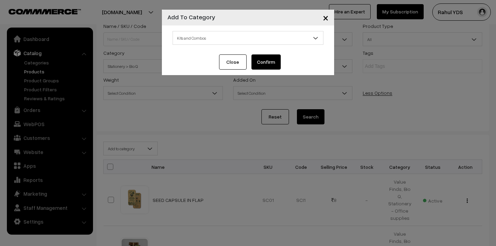
click at [263, 65] on button "Confirm" at bounding box center [265, 61] width 29 height 15
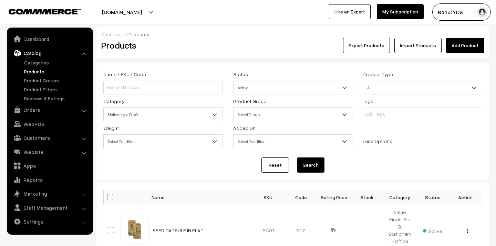
scroll to position [49, 0]
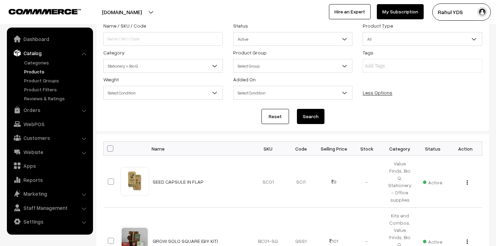
click at [109, 148] on span at bounding box center [110, 148] width 6 height 6
click at [108, 148] on input "checkbox" at bounding box center [106, 148] width 4 height 4
checkbox input "true"
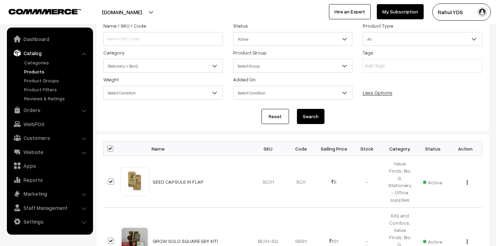
checkbox input "true"
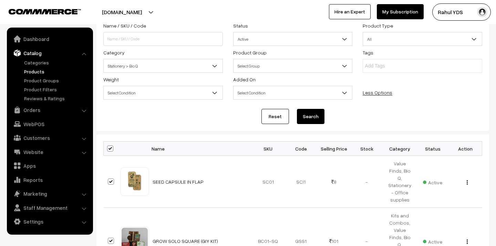
checkbox input "true"
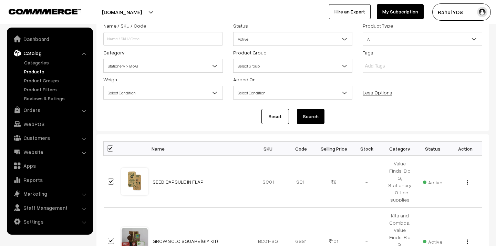
checkbox input "true"
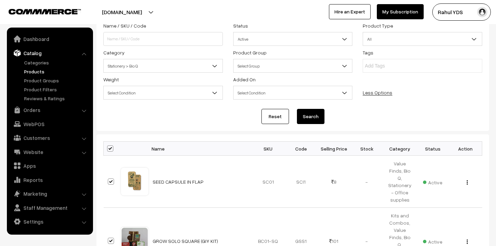
checkbox input "true"
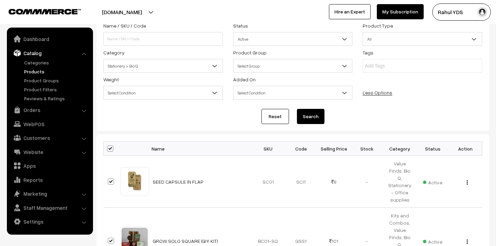
checkbox input "true"
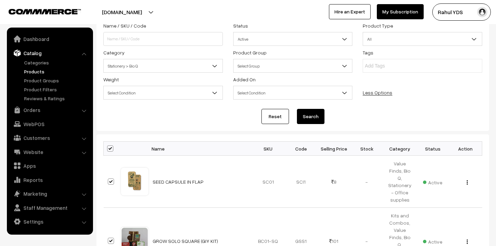
checkbox input "true"
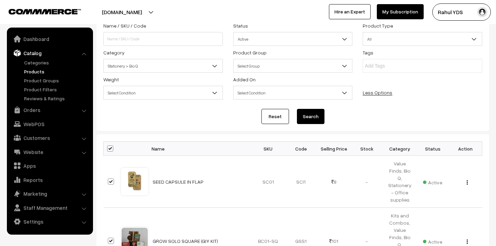
checkbox input "true"
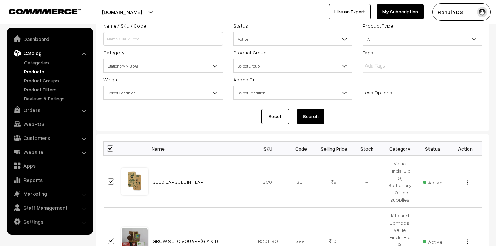
checkbox input "true"
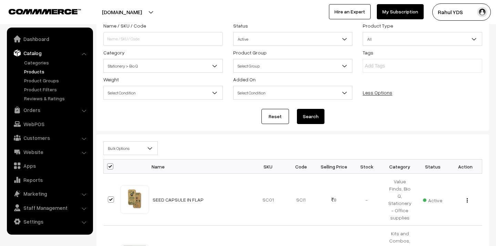
click at [128, 147] on span "Bulk Options" at bounding box center [131, 148] width 54 height 12
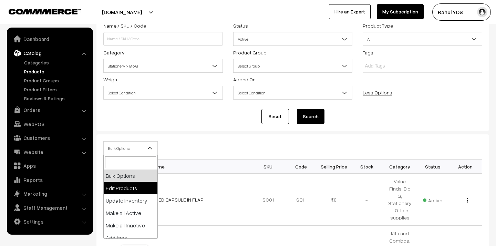
scroll to position [43, 0]
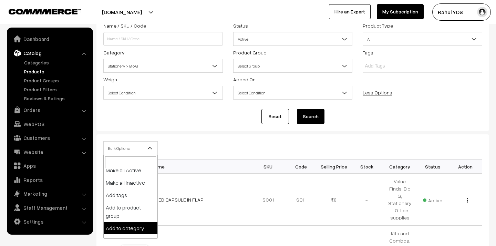
select select "category"
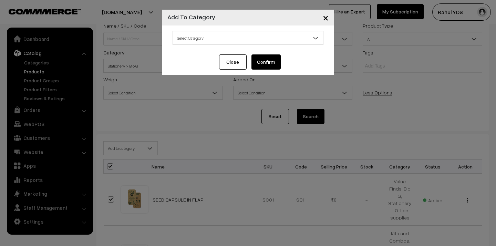
click at [214, 32] on span "Select Category" at bounding box center [248, 38] width 150 height 12
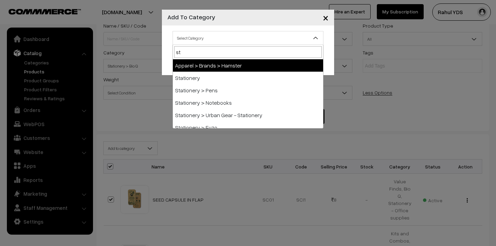
type input "sta"
select select "4"
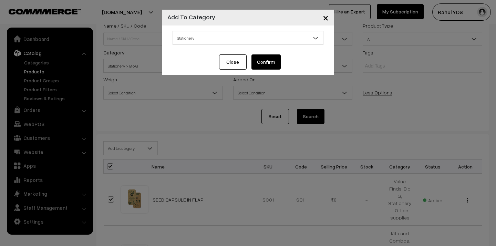
click at [266, 66] on button "Confirm" at bounding box center [265, 61] width 29 height 15
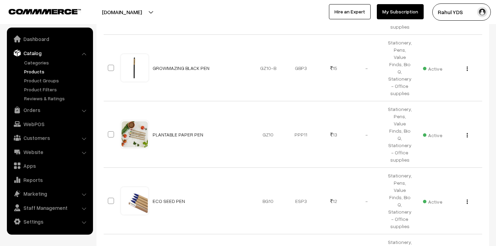
scroll to position [2171, 0]
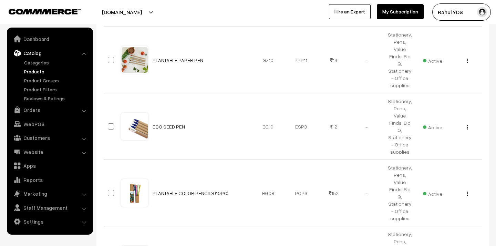
checkbox input "true"
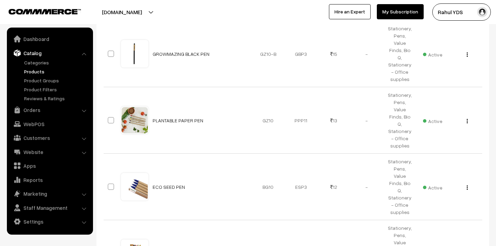
scroll to position [2126, 0]
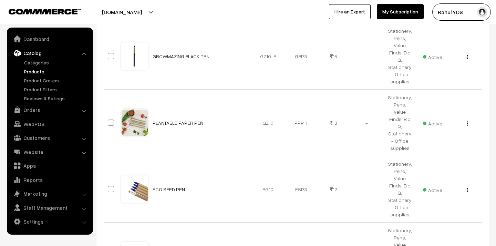
checkbox input "true"
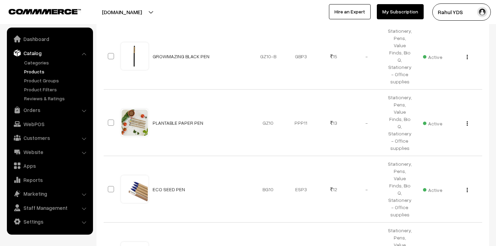
checkbox input "true"
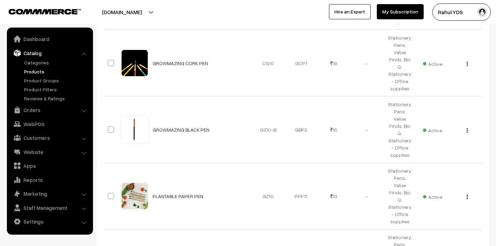
scroll to position [2041, 0]
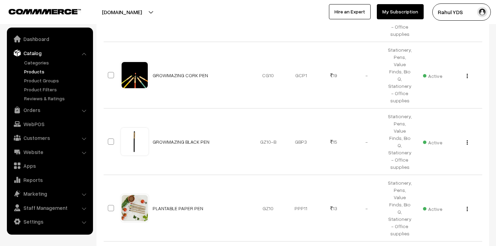
checkbox input "true"
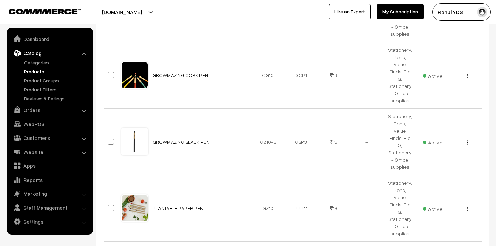
checkbox input "true"
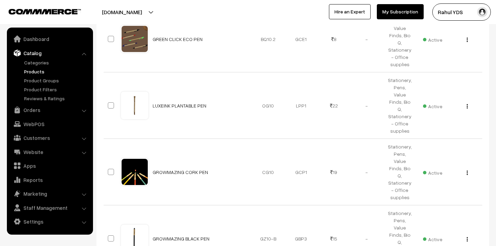
scroll to position [1940, 0]
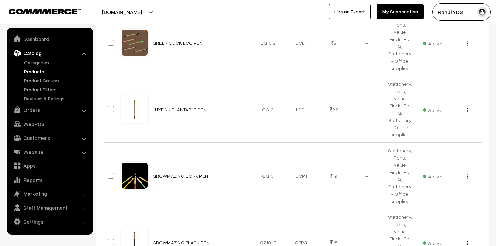
checkbox input "true"
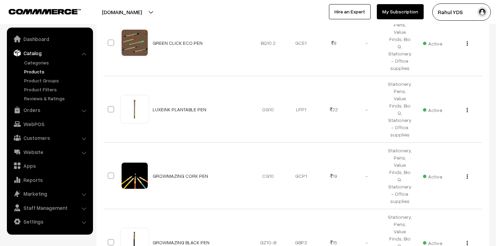
checkbox input "true"
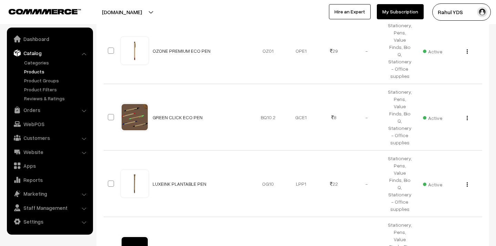
scroll to position [1852, 0]
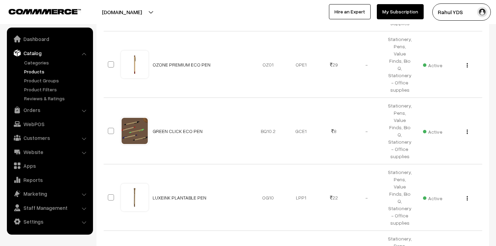
checkbox input "true"
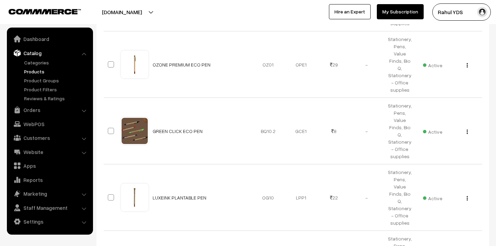
checkbox input "true"
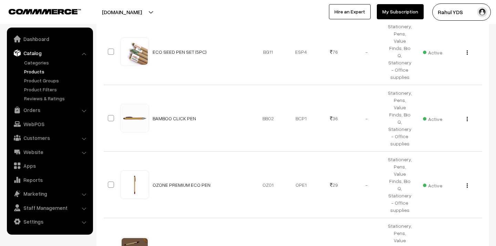
scroll to position [1727, 0]
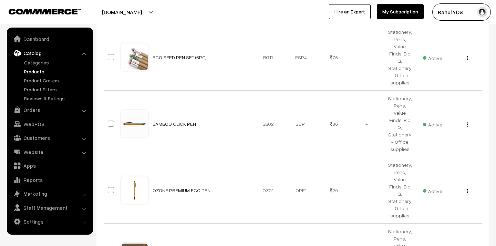
checkbox input "true"
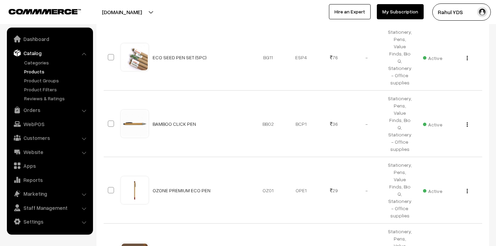
checkbox input "true"
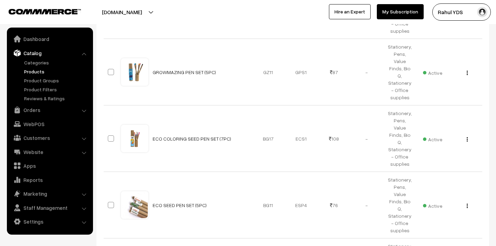
scroll to position [1571, 0]
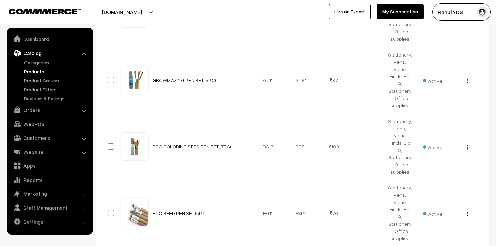
checkbox input "true"
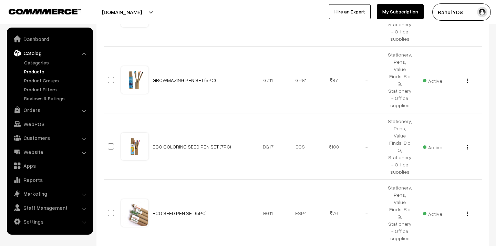
checkbox input "true"
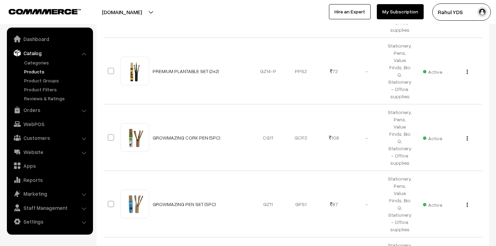
scroll to position [1445, 0]
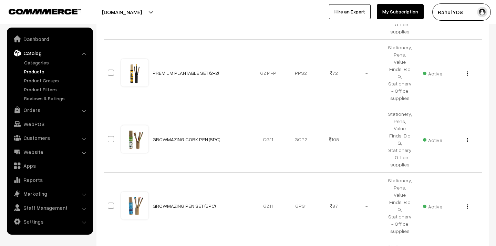
checkbox input "true"
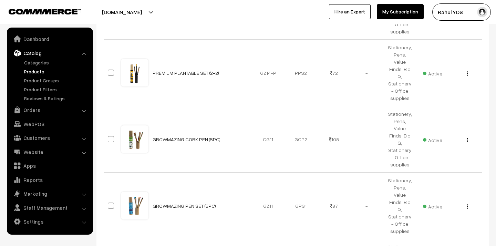
checkbox input "true"
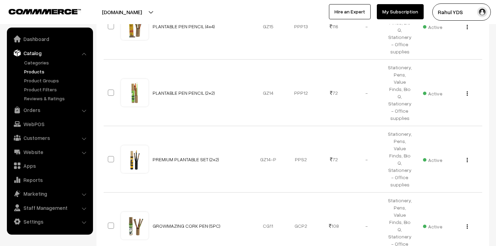
scroll to position [1325, 0]
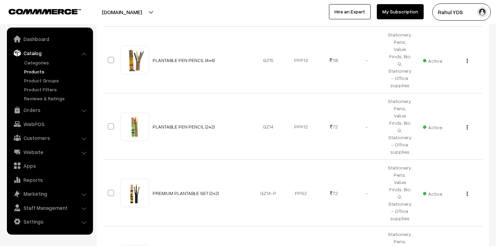
checkbox input "true"
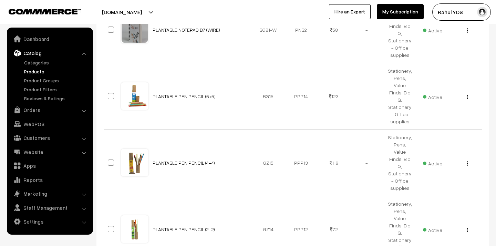
scroll to position [1221, 0]
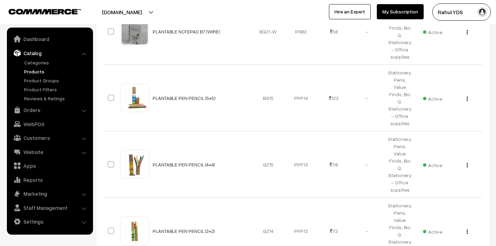
checkbox input "true"
click at [110, 228] on span at bounding box center [111, 231] width 6 height 6
click at [109, 224] on input "checkbox" at bounding box center [106, 226] width 4 height 4
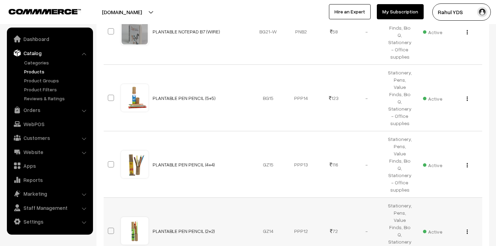
checkbox input "true"
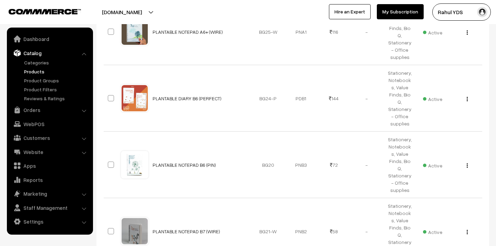
scroll to position [1015, 0]
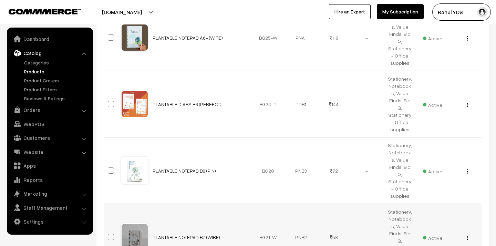
click at [110, 234] on span at bounding box center [111, 237] width 6 height 6
click at [109, 230] on input "checkbox" at bounding box center [106, 232] width 4 height 4
checkbox input "true"
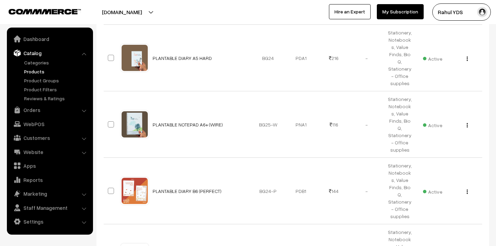
scroll to position [894, 0]
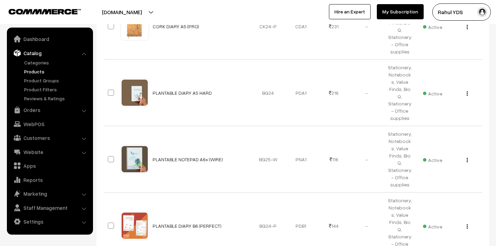
checkbox input "true"
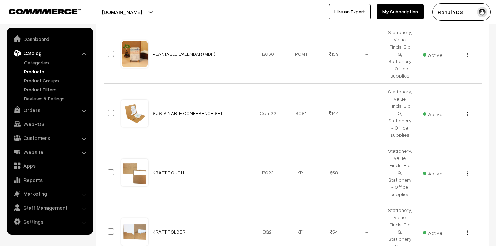
scroll to position [558, 0]
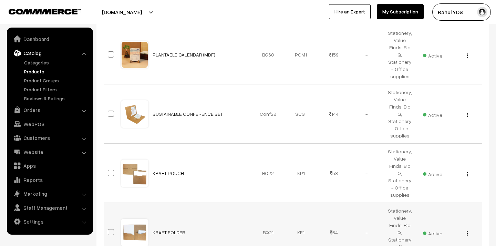
click at [111, 229] on span at bounding box center [111, 232] width 6 height 6
click at [109, 226] on input "checkbox" at bounding box center [106, 228] width 4 height 4
checkbox input "true"
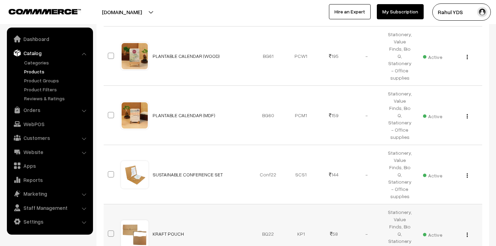
scroll to position [491, 0]
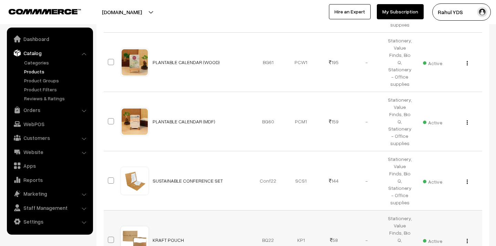
click at [112, 237] on span at bounding box center [111, 240] width 6 height 6
click at [109, 233] on input "checkbox" at bounding box center [106, 235] width 4 height 4
checkbox input "true"
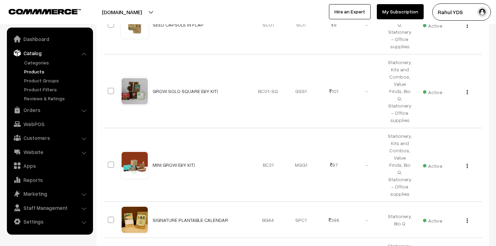
scroll to position [218, 0]
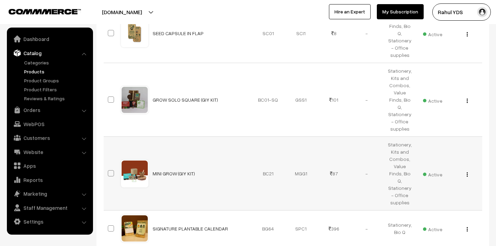
click at [111, 170] on span at bounding box center [111, 173] width 6 height 6
click at [109, 167] on input "checkbox" at bounding box center [106, 169] width 4 height 4
checkbox input "true"
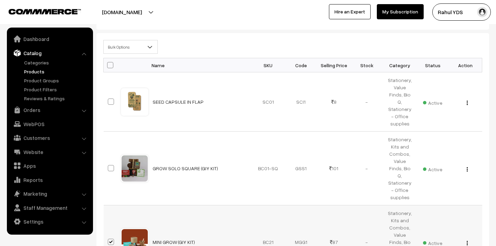
scroll to position [149, 0]
click at [111, 99] on span at bounding box center [111, 102] width 6 height 6
click at [109, 99] on input "checkbox" at bounding box center [106, 97] width 4 height 4
checkbox input "true"
click at [121, 48] on span "Bulk Options" at bounding box center [131, 47] width 54 height 12
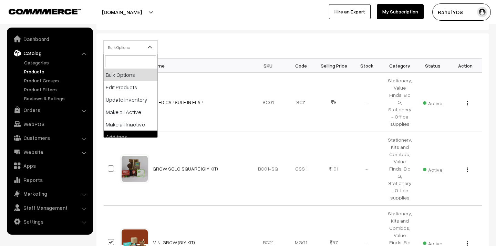
scroll to position [43, 0]
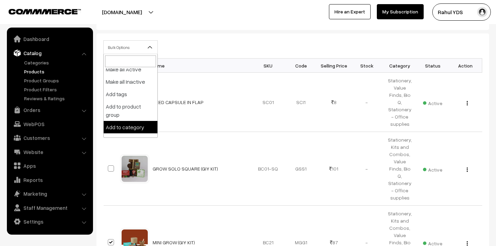
select select "category"
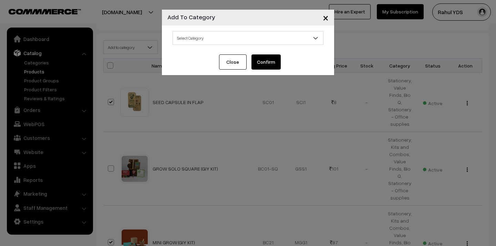
click at [252, 32] on span "Select Category" at bounding box center [248, 38] width 150 height 12
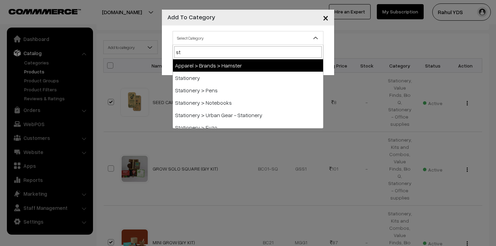
type input "sta"
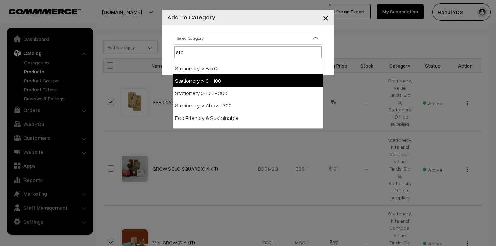
scroll to position [55, 0]
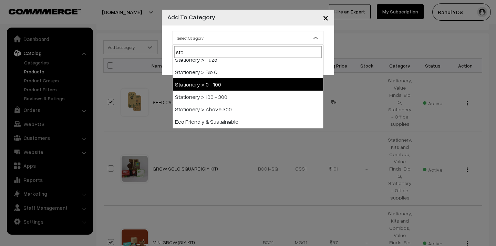
select select "147"
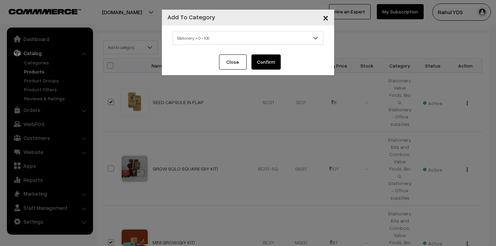
click at [266, 55] on button "Confirm" at bounding box center [265, 61] width 29 height 15
